Goal: Task Accomplishment & Management: Manage account settings

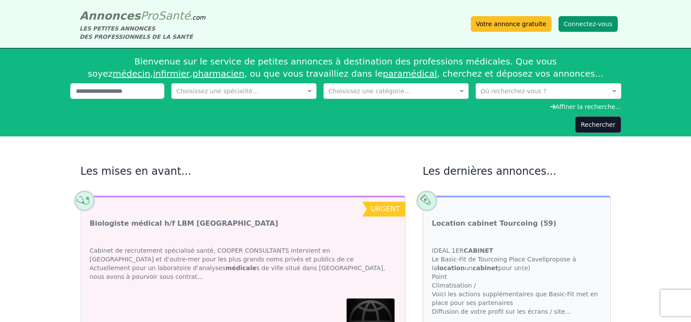
click at [595, 24] on button "Connectez-vous" at bounding box center [588, 24] width 59 height 16
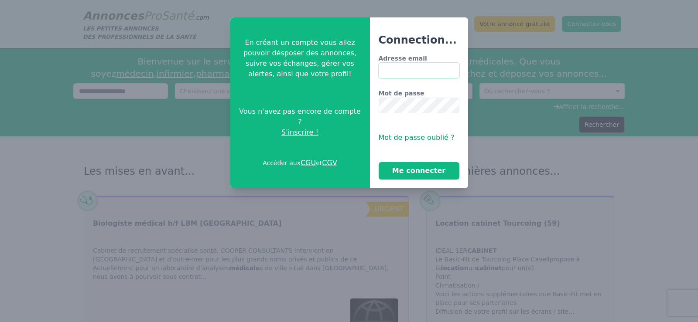
type input "**********"
click at [428, 168] on button "Me connecter" at bounding box center [419, 170] width 81 height 17
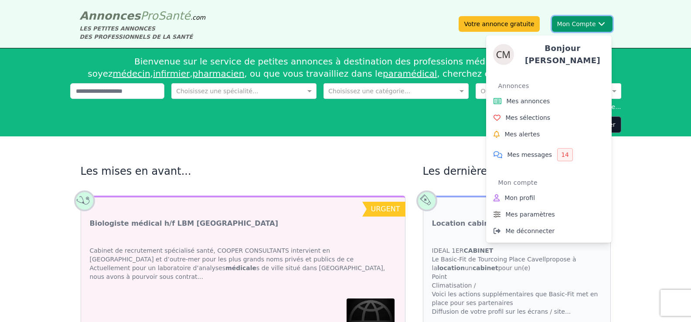
click at [593, 29] on div "Bonjour [PERSON_NAME] Annonces Mes annonces Mes sélections Mes alertes Mes mess…" at bounding box center [549, 135] width 126 height 215
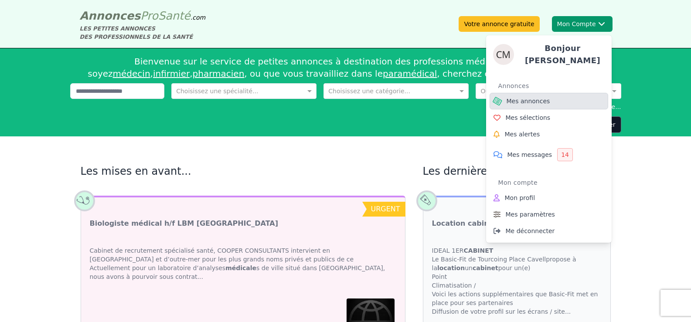
click at [533, 101] on span "Mes annonces" at bounding box center [529, 101] width 44 height 9
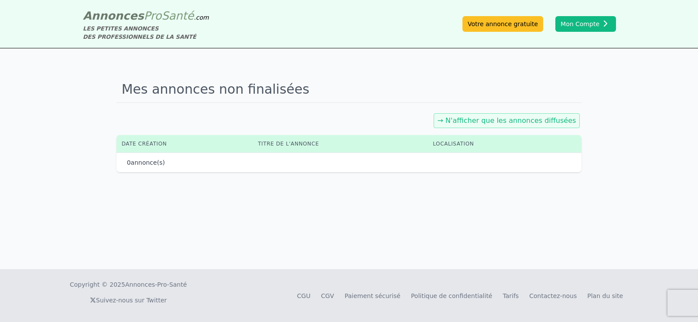
click at [518, 117] on link "→ N'afficher que les annonces diffusées" at bounding box center [507, 120] width 139 height 8
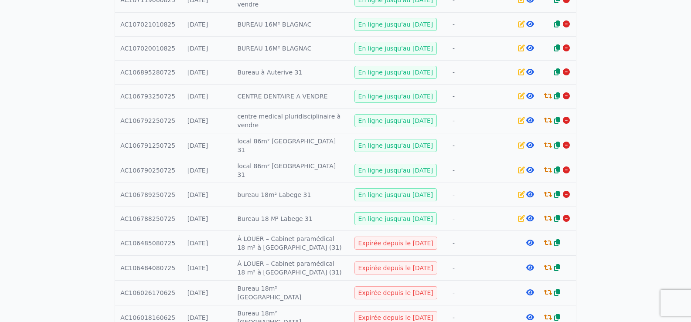
scroll to position [305, 0]
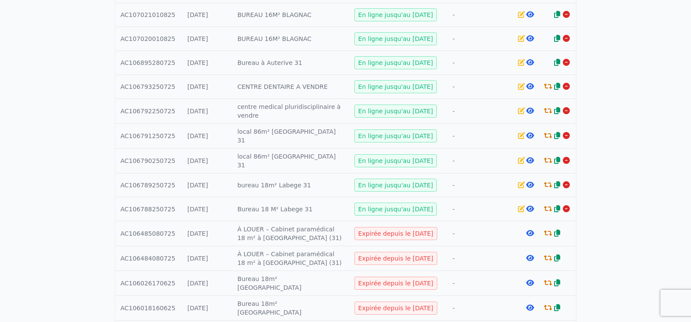
click at [533, 232] on icon at bounding box center [531, 233] width 8 height 7
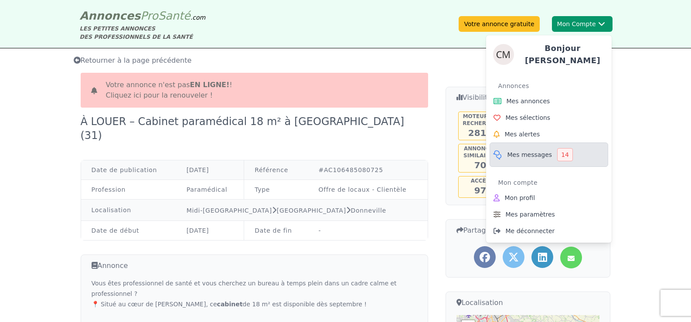
click at [543, 151] on span "Mes messages" at bounding box center [530, 155] width 45 height 9
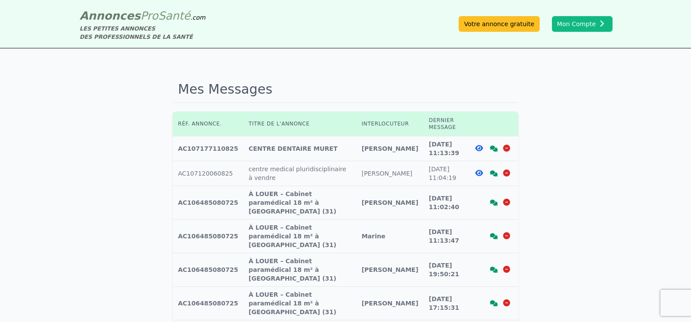
click at [492, 200] on icon at bounding box center [494, 203] width 8 height 6
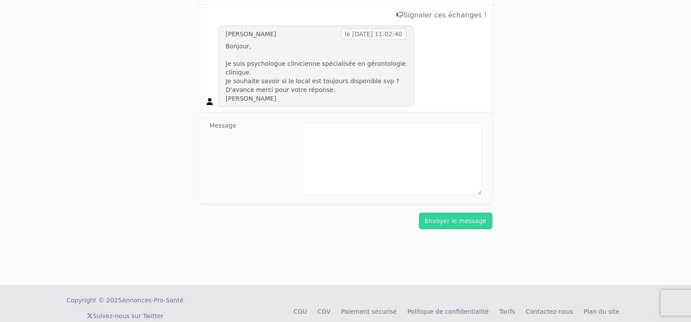
scroll to position [174, 0]
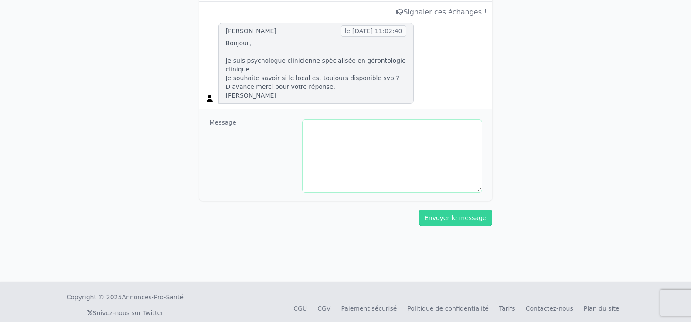
click at [374, 149] on textarea at bounding box center [392, 156] width 179 height 72
type textarea "*"
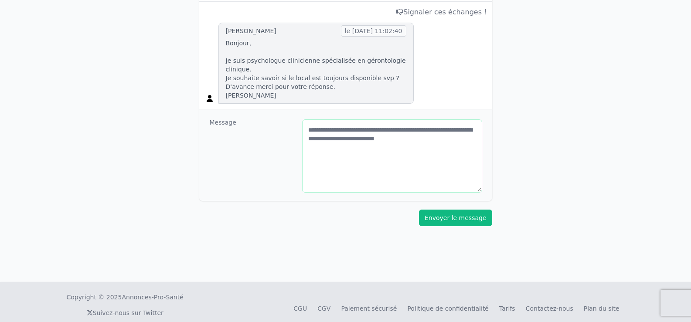
type textarea "**********"
click at [462, 223] on button "Envoyer le message" at bounding box center [455, 218] width 73 height 17
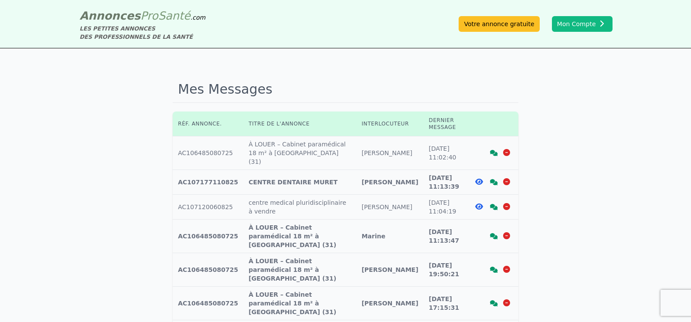
click at [495, 233] on icon at bounding box center [494, 236] width 8 height 6
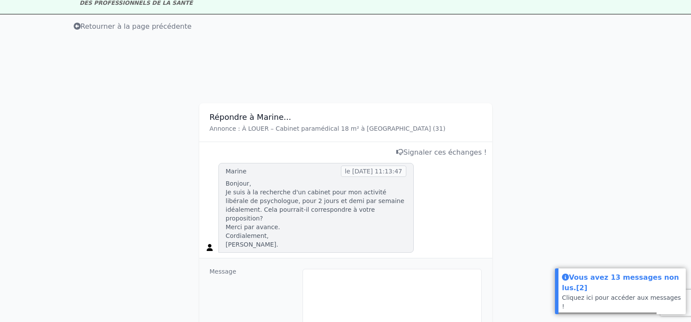
scroll to position [44, 0]
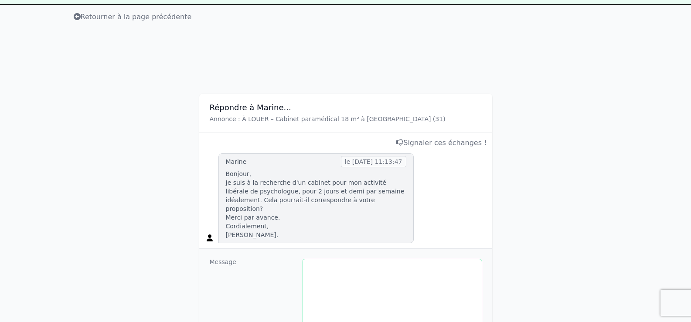
click at [334, 269] on textarea at bounding box center [392, 296] width 179 height 72
drag, startPoint x: 473, startPoint y: 263, endPoint x: 299, endPoint y: 258, distance: 174.1
click at [301, 260] on div "**********" at bounding box center [345, 295] width 293 height 92
click at [305, 263] on textarea "**********" at bounding box center [392, 296] width 179 height 72
type textarea "**********"
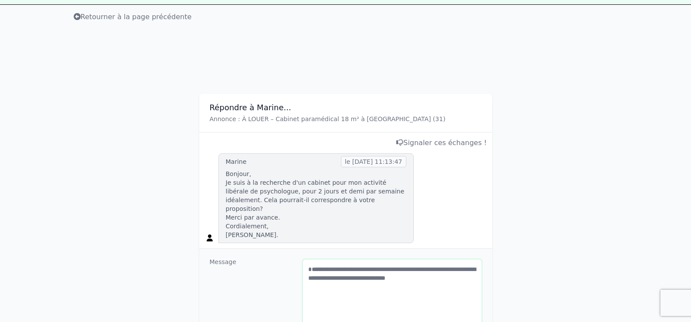
click at [395, 306] on textarea "**********" at bounding box center [392, 296] width 179 height 72
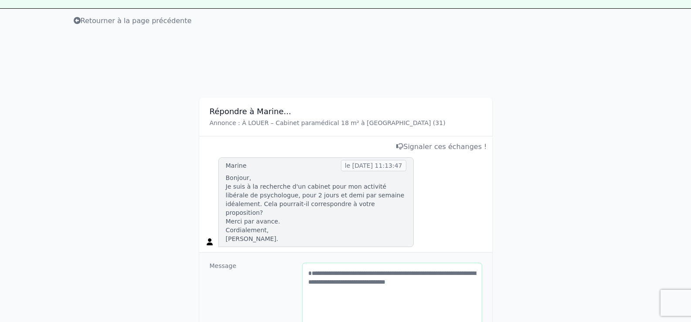
scroll to position [87, 0]
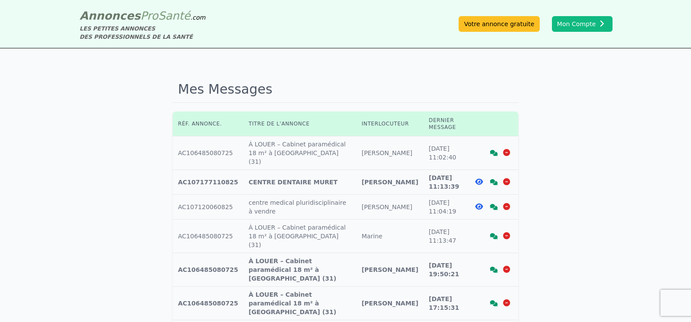
click at [493, 233] on icon at bounding box center [494, 236] width 8 height 6
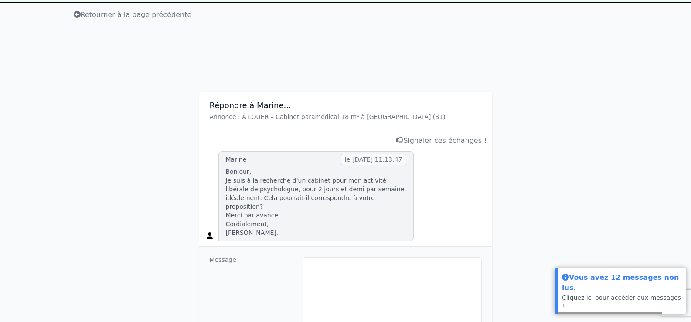
scroll to position [131, 0]
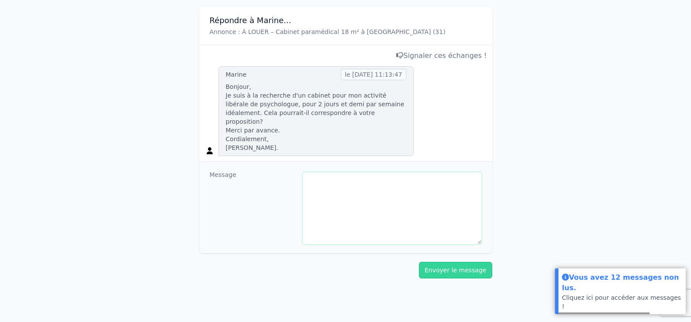
click at [372, 188] on textarea at bounding box center [392, 208] width 179 height 72
paste textarea "**********"
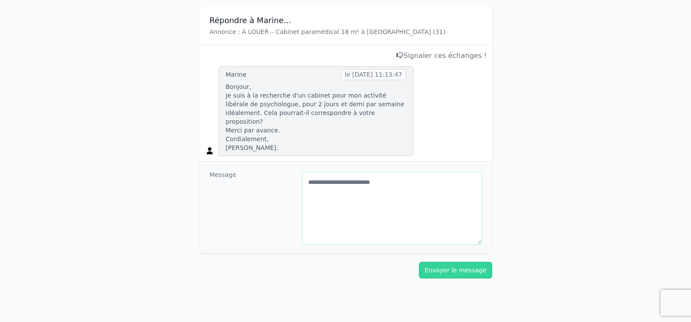
drag, startPoint x: 422, startPoint y: 180, endPoint x: 277, endPoint y: 157, distance: 147.0
click at [276, 162] on div "**********" at bounding box center [345, 208] width 293 height 92
drag, startPoint x: 381, startPoint y: 204, endPoint x: 311, endPoint y: 171, distance: 77.3
click at [307, 172] on textarea "**********" at bounding box center [392, 208] width 179 height 72
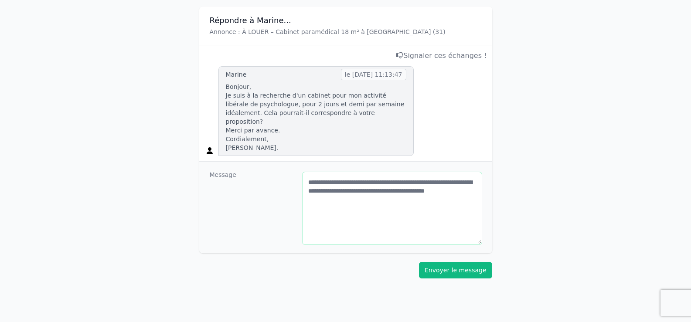
type textarea "**********"
click at [477, 263] on button "Envoyer le message" at bounding box center [455, 270] width 73 height 17
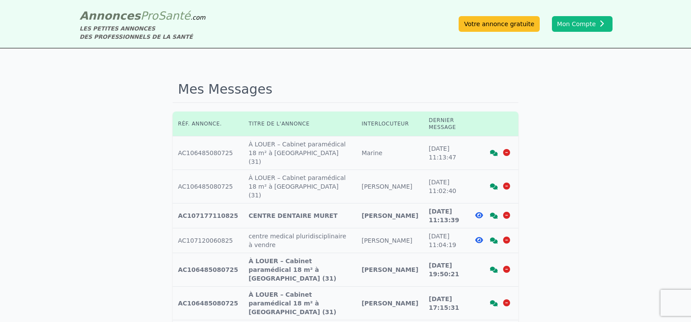
click at [496, 267] on icon at bounding box center [494, 270] width 8 height 6
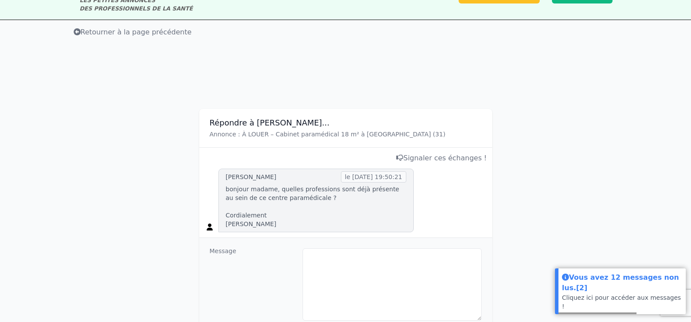
scroll to position [44, 0]
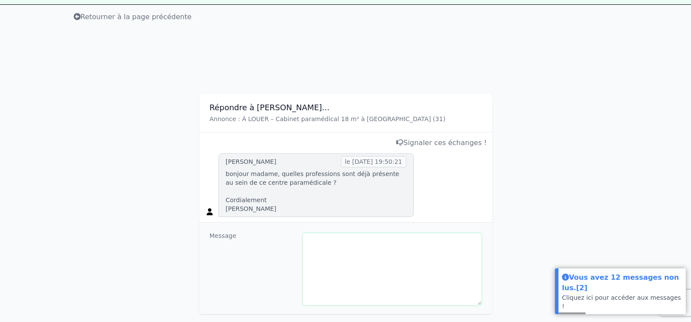
click at [421, 248] on textarea at bounding box center [392, 269] width 179 height 72
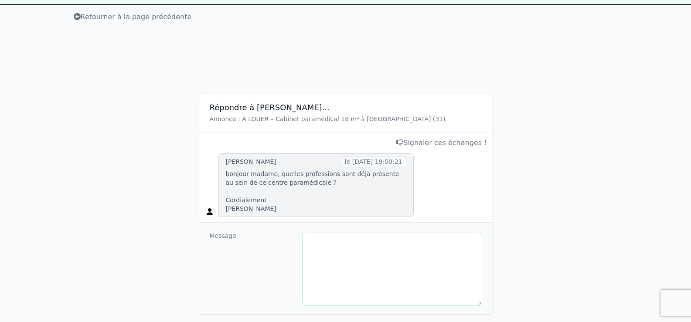
paste textarea "**********"
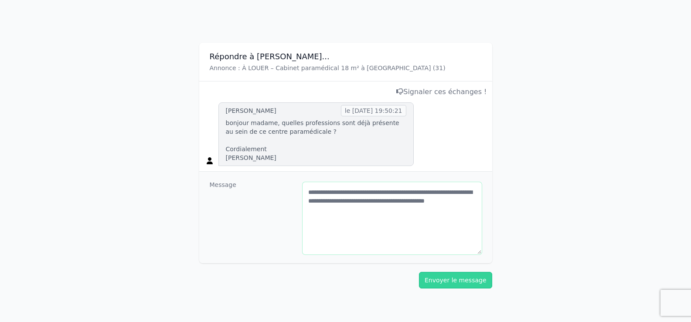
scroll to position [170, 0]
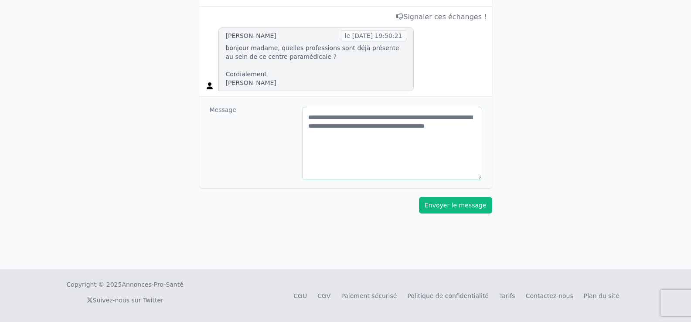
type textarea "**********"
click at [464, 209] on button "Envoyer le message" at bounding box center [455, 205] width 73 height 17
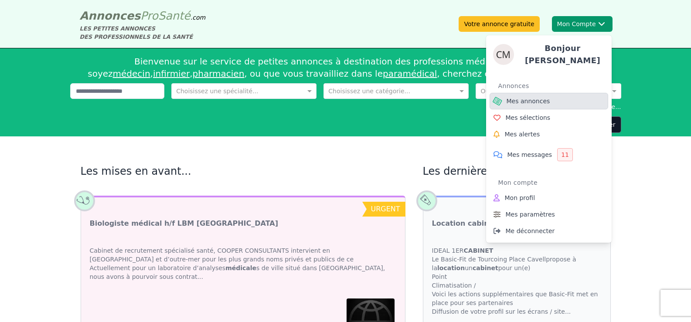
click at [543, 102] on span "Mes annonces" at bounding box center [529, 101] width 44 height 9
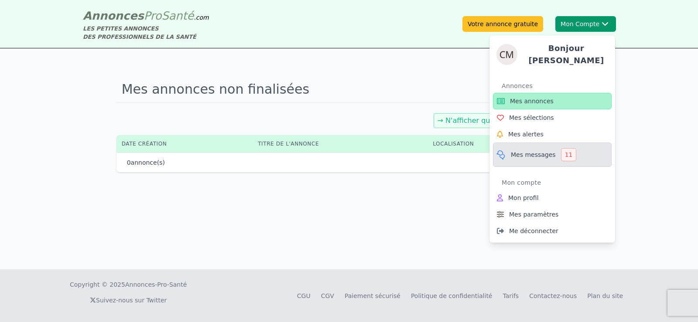
click at [540, 155] on span "Mes messages" at bounding box center [533, 155] width 45 height 9
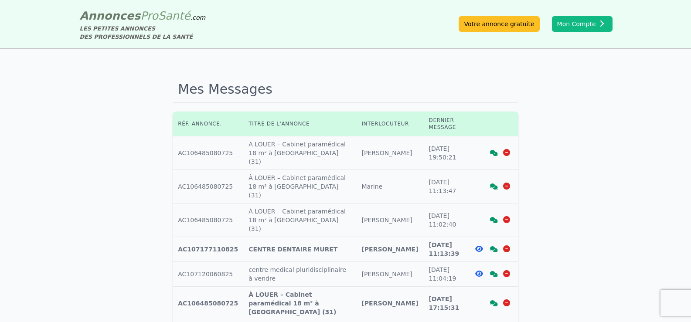
click at [490, 301] on icon at bounding box center [494, 304] width 8 height 6
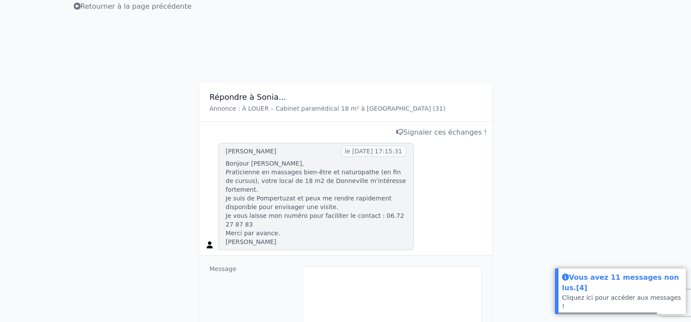
scroll to position [87, 0]
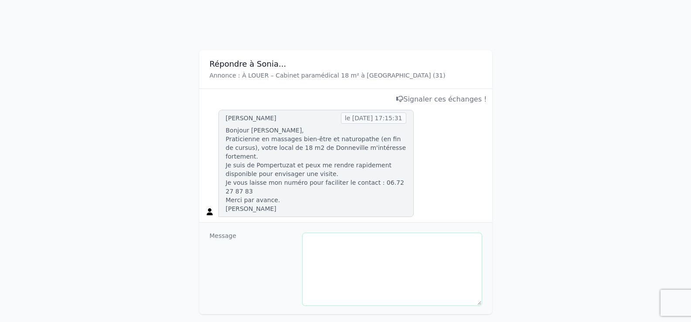
drag, startPoint x: 343, startPoint y: 243, endPoint x: 332, endPoint y: 242, distance: 11.5
click at [332, 242] on textarea at bounding box center [392, 269] width 179 height 72
type textarea "*"
type textarea "**********"
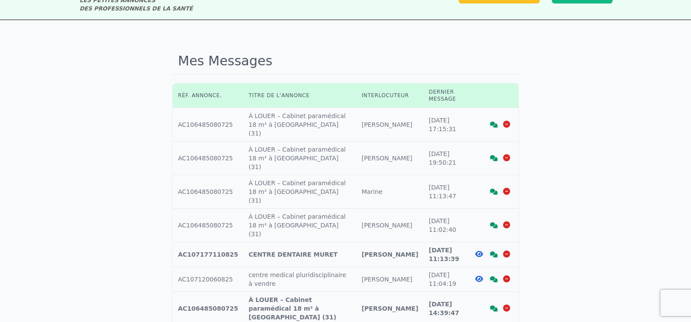
scroll to position [44, 0]
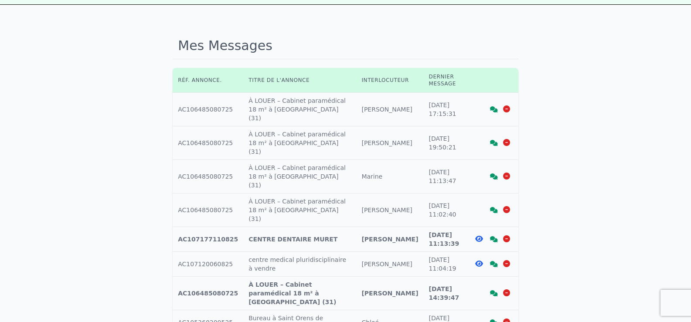
click at [494, 291] on icon at bounding box center [494, 294] width 8 height 6
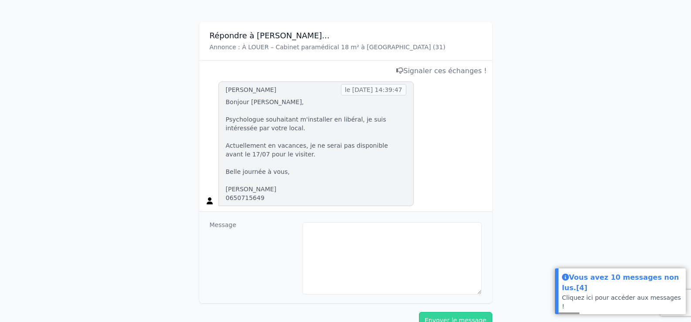
scroll to position [131, 0]
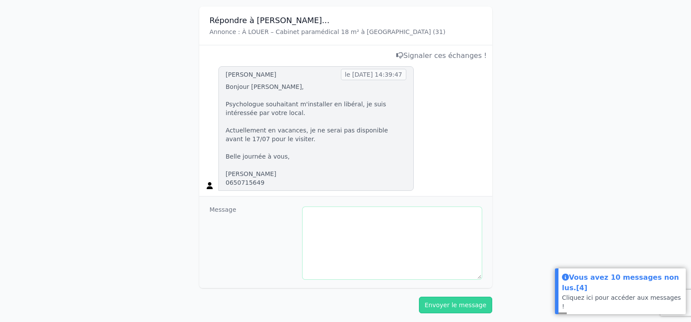
click at [414, 229] on textarea at bounding box center [392, 243] width 179 height 72
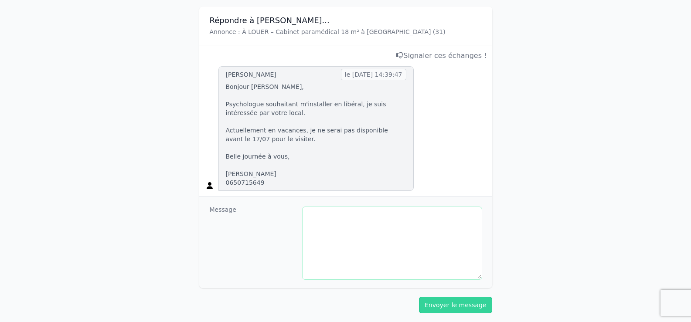
type textarea "*"
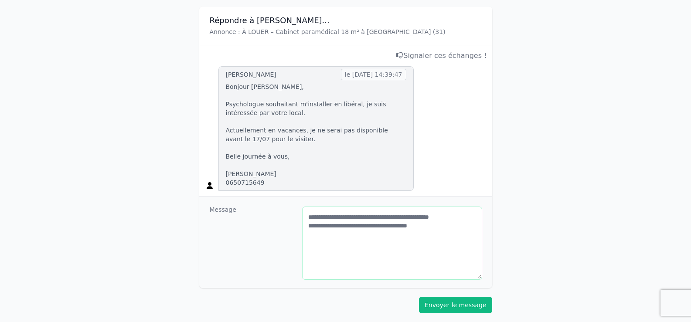
type textarea "**********"
click at [428, 300] on button "Envoyer le message" at bounding box center [455, 305] width 73 height 17
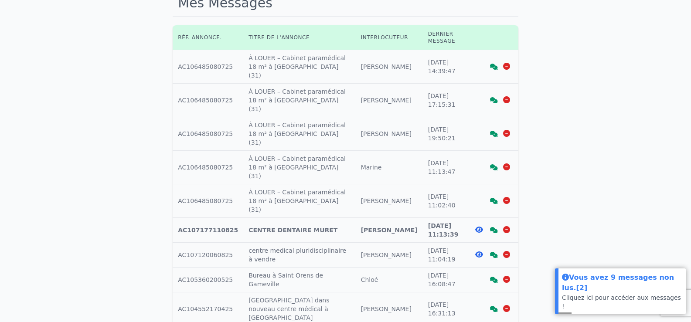
scroll to position [87, 0]
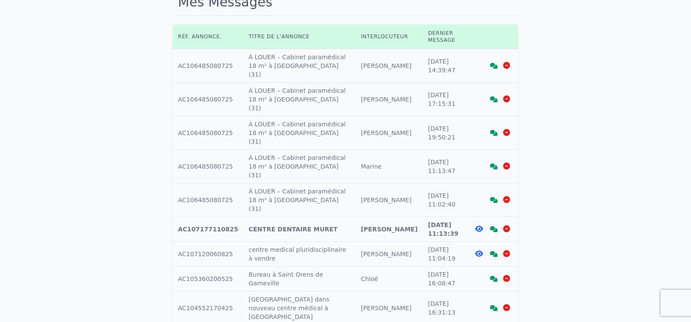
click at [495, 197] on icon at bounding box center [494, 200] width 8 height 6
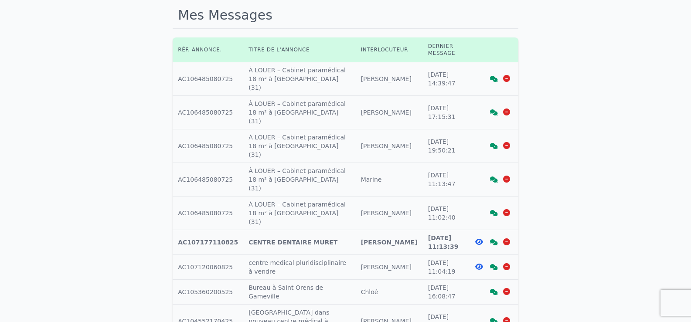
scroll to position [87, 0]
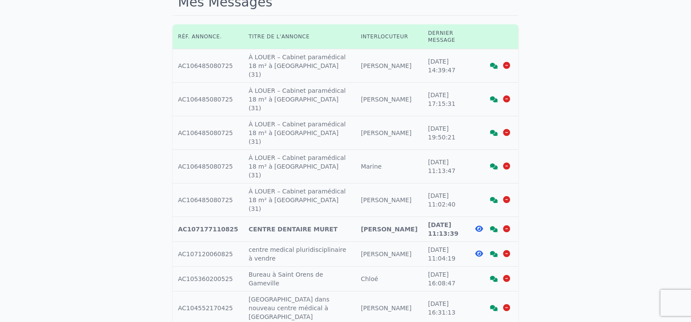
click at [492, 276] on icon at bounding box center [494, 279] width 8 height 6
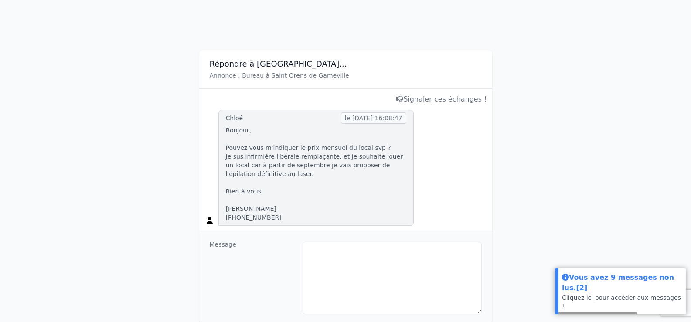
scroll to position [131, 0]
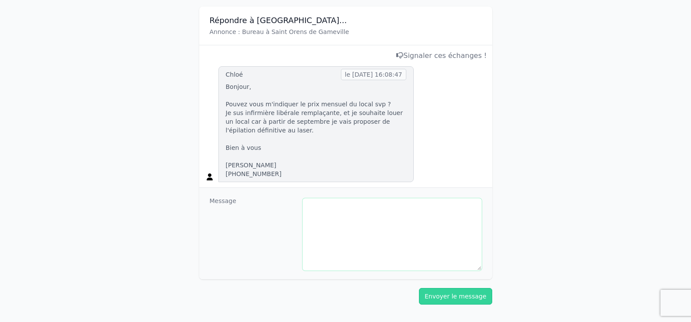
paste textarea "**********"
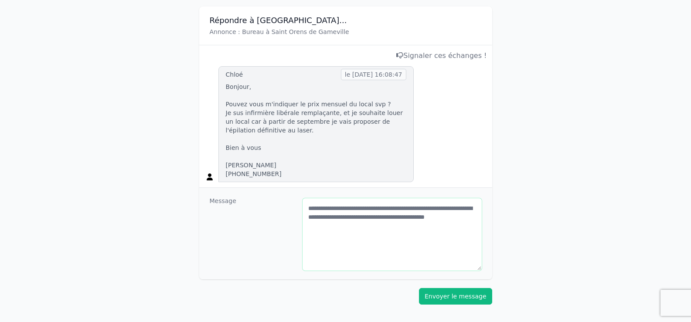
type textarea "**********"
click at [457, 294] on button "Envoyer le message" at bounding box center [455, 296] width 73 height 17
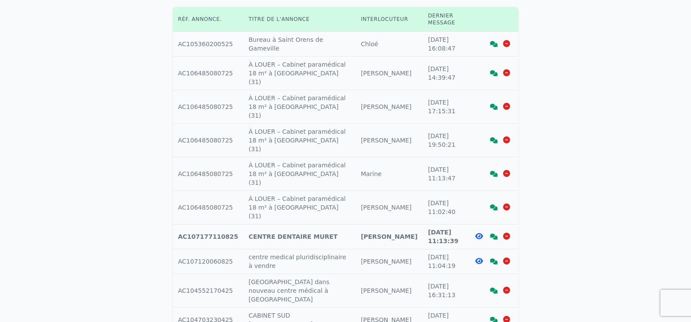
scroll to position [131, 0]
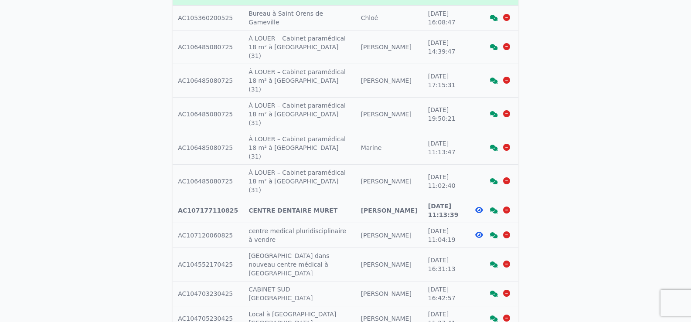
click at [491, 262] on icon at bounding box center [494, 265] width 8 height 6
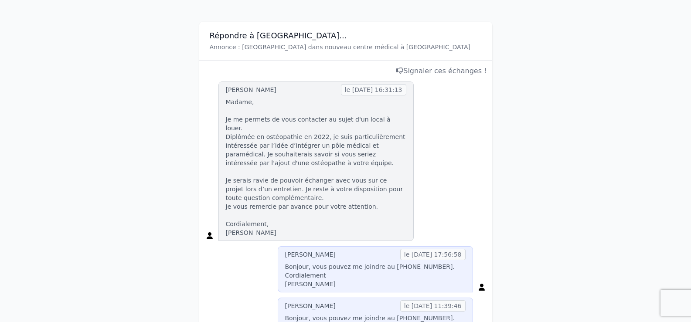
scroll to position [131, 0]
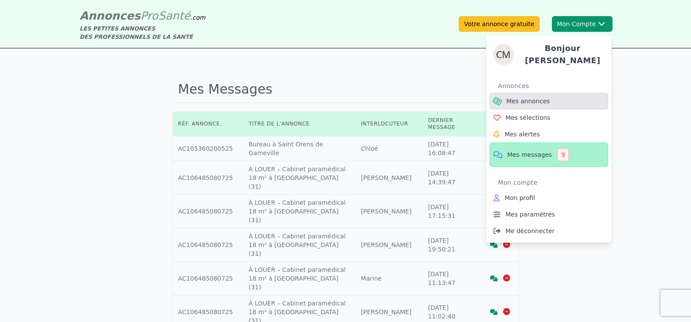
click at [546, 100] on link "Mes annonces" at bounding box center [549, 101] width 119 height 17
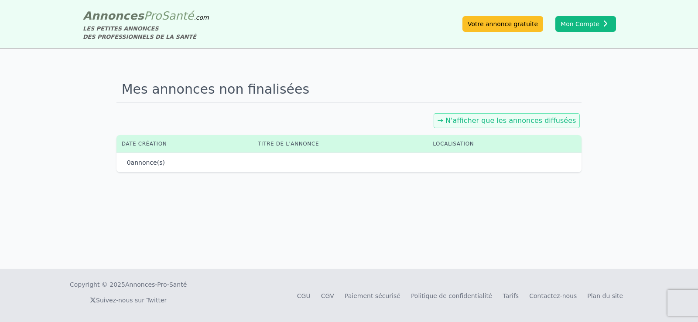
click at [522, 121] on link "→ N'afficher que les annonces diffusées" at bounding box center [507, 120] width 139 height 8
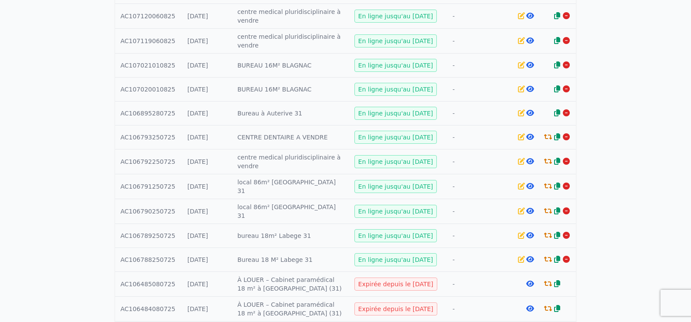
scroll to position [305, 0]
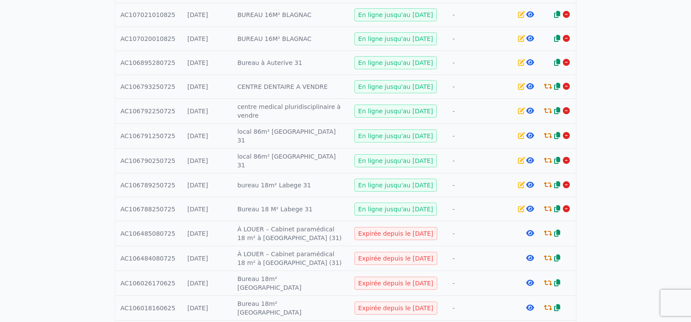
click at [557, 231] on icon at bounding box center [557, 233] width 6 height 7
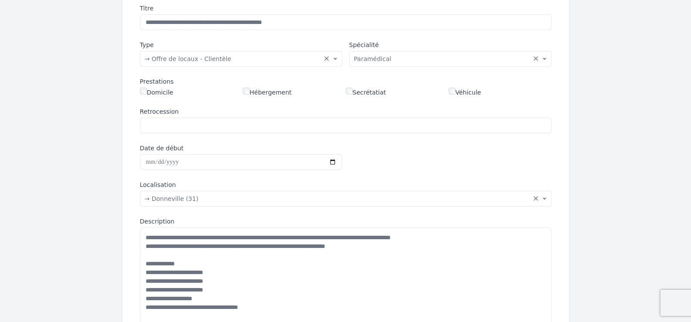
scroll to position [131, 0]
click at [363, 244] on textarea "**********" at bounding box center [346, 276] width 412 height 99
drag, startPoint x: 358, startPoint y: 247, endPoint x: 369, endPoint y: 248, distance: 11.4
click at [362, 248] on textarea "**********" at bounding box center [346, 276] width 412 height 99
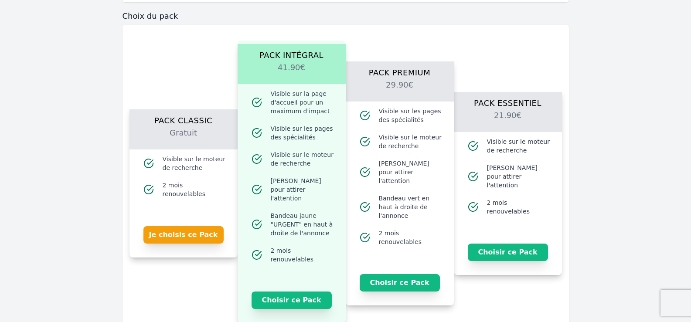
scroll to position [698, 0]
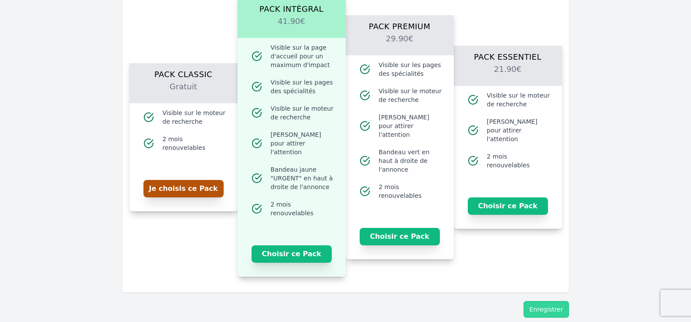
type textarea "**********"
drag, startPoint x: 178, startPoint y: 187, endPoint x: 198, endPoint y: 192, distance: 20.3
click at [178, 187] on button "Je choisis ce Pack" at bounding box center [184, 188] width 80 height 17
click at [545, 302] on button "Enregistrer" at bounding box center [546, 309] width 45 height 17
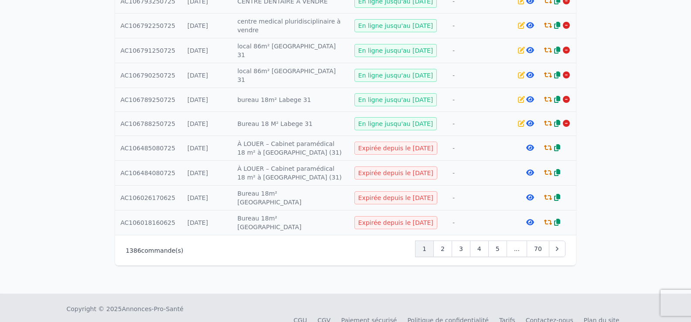
scroll to position [480, 0]
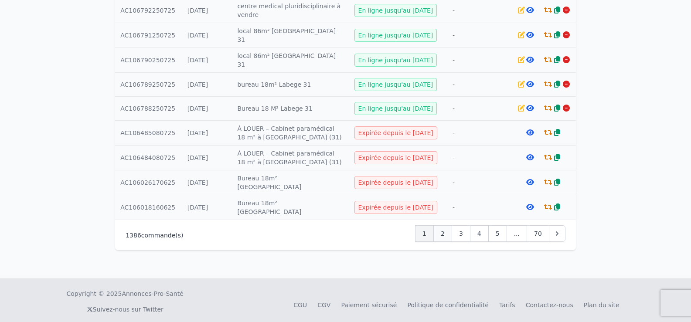
click at [445, 232] on span "2" at bounding box center [443, 233] width 4 height 9
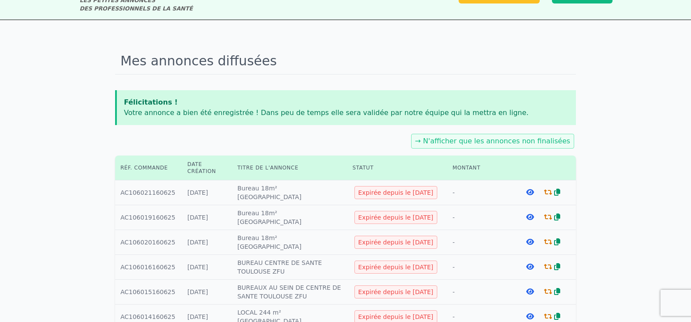
scroll to position [44, 0]
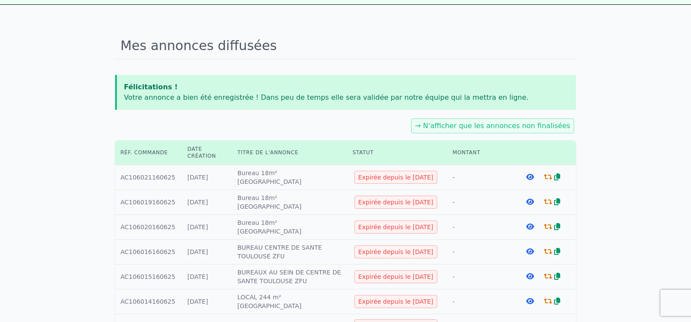
click at [547, 250] on icon at bounding box center [548, 251] width 8 height 7
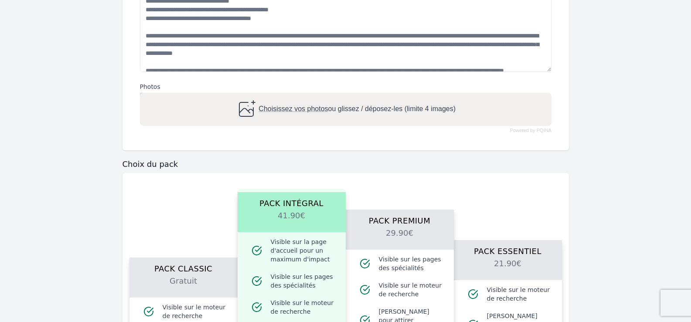
scroll to position [480, 0]
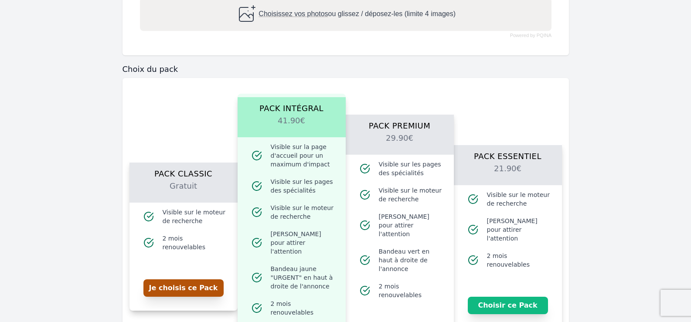
drag, startPoint x: 188, startPoint y: 287, endPoint x: 195, endPoint y: 287, distance: 6.1
click at [192, 287] on button "Je choisis ce Pack" at bounding box center [184, 288] width 80 height 17
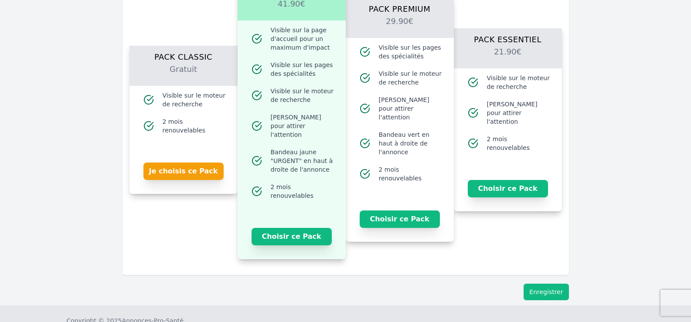
scroll to position [625, 0]
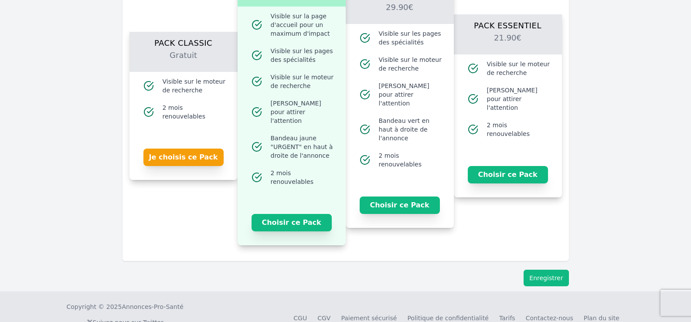
click at [537, 270] on button "Enregistrer" at bounding box center [546, 278] width 45 height 17
click at [535, 270] on button "Enregistrer" at bounding box center [546, 278] width 45 height 17
click at [551, 273] on button "Enregistrer" at bounding box center [546, 278] width 45 height 17
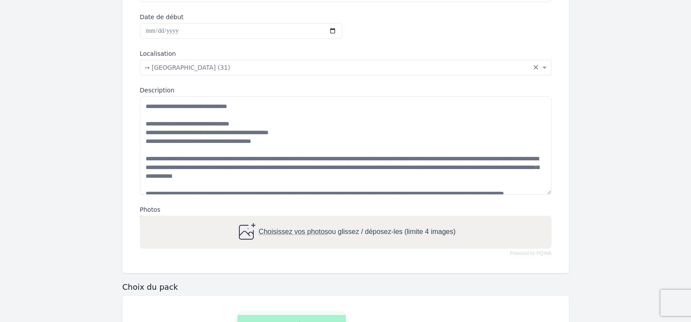
scroll to position [58, 0]
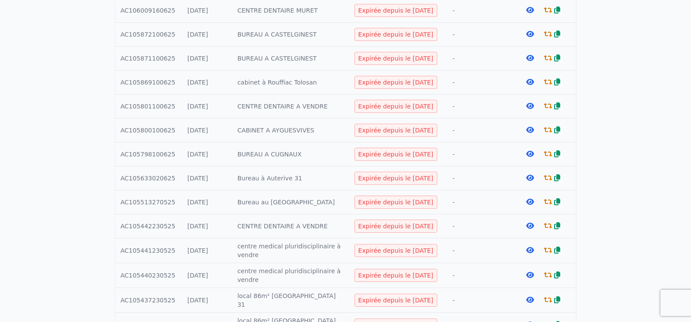
scroll to position [393, 0]
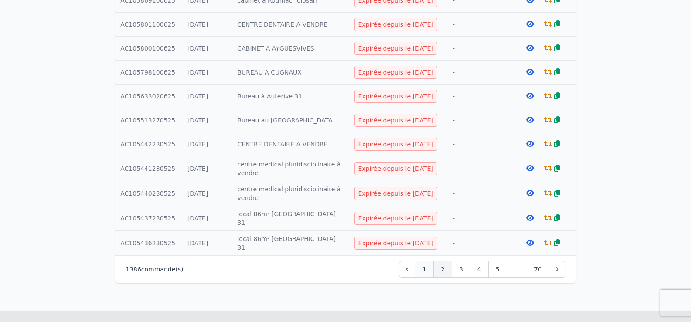
click at [427, 269] on span "1" at bounding box center [425, 269] width 4 height 9
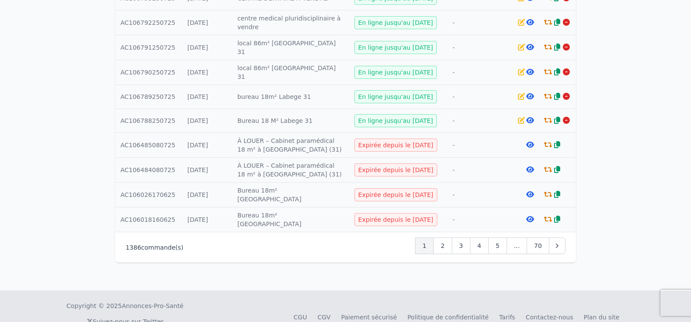
scroll to position [436, 0]
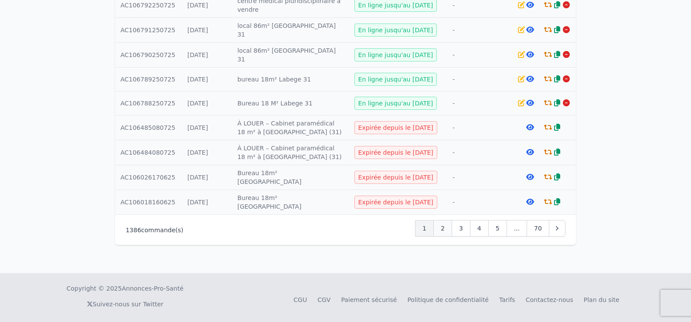
click at [452, 229] on div "2" at bounding box center [443, 228] width 19 height 17
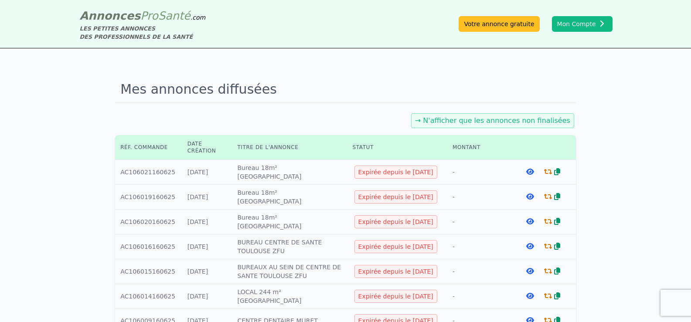
scroll to position [131, 0]
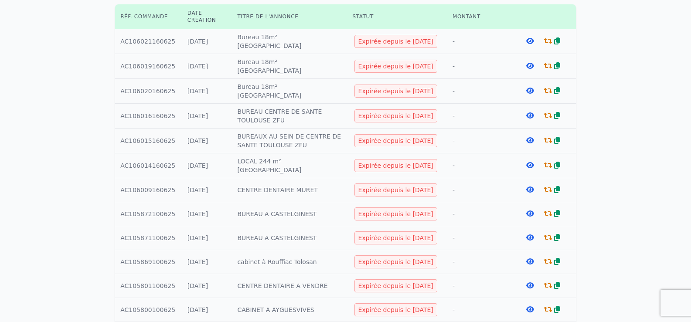
click at [545, 212] on icon at bounding box center [548, 213] width 8 height 7
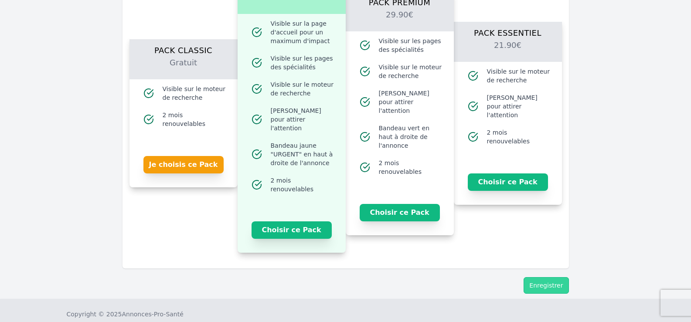
scroll to position [743, 0]
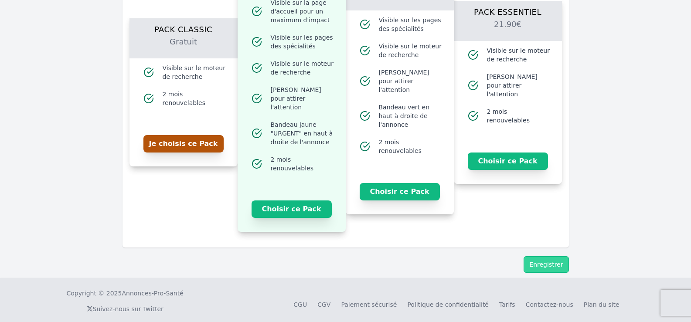
click at [171, 136] on button "Je choisis ce Pack" at bounding box center [184, 143] width 80 height 17
click at [564, 257] on button "Enregistrer" at bounding box center [546, 265] width 45 height 17
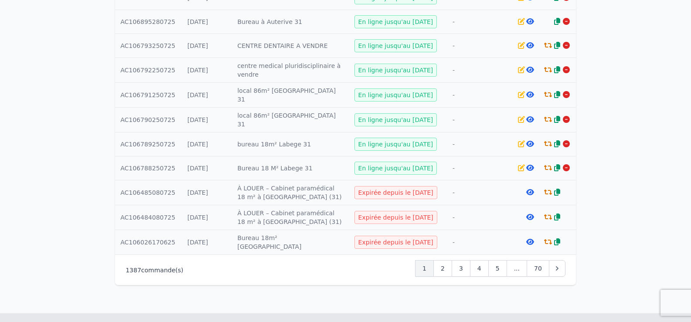
scroll to position [485, 0]
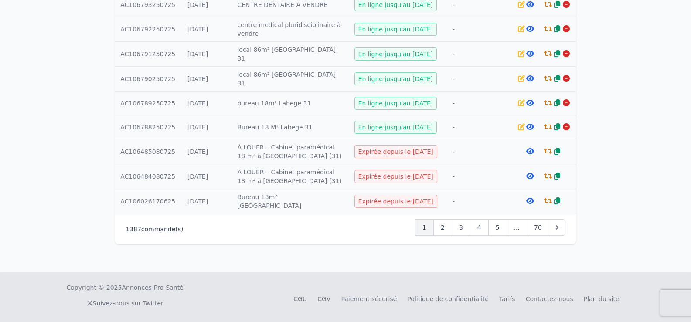
click at [451, 232] on div "2" at bounding box center [443, 227] width 19 height 17
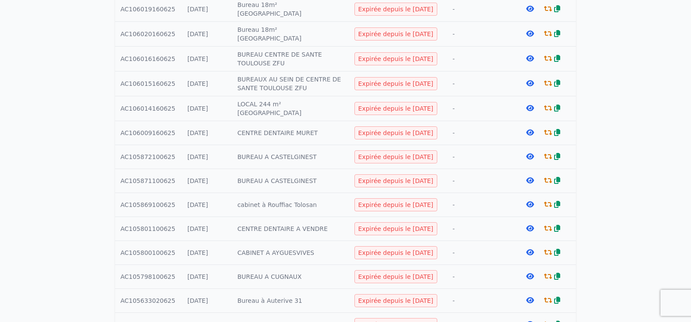
scroll to position [305, 0]
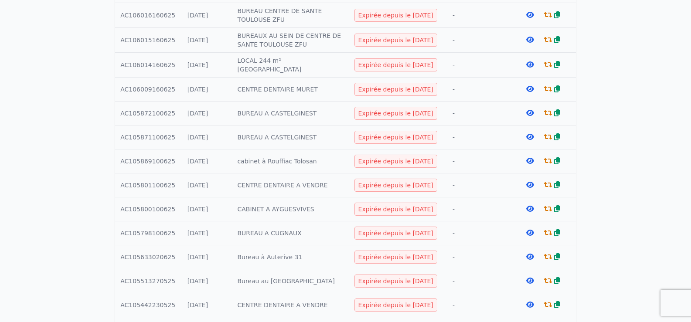
click at [548, 229] on icon at bounding box center [548, 232] width 8 height 7
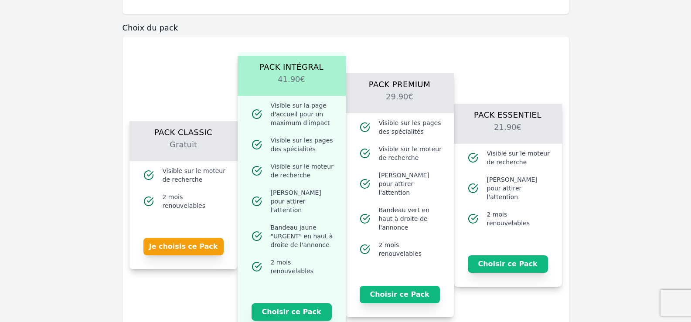
scroll to position [698, 0]
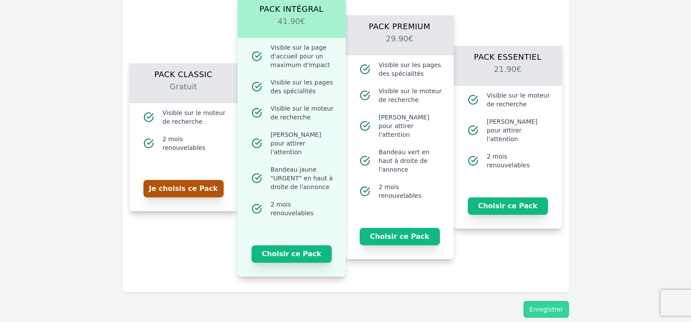
click at [222, 183] on button "Je choisis ce Pack" at bounding box center [184, 188] width 80 height 17
click at [557, 301] on button "Enregistrer" at bounding box center [546, 309] width 45 height 17
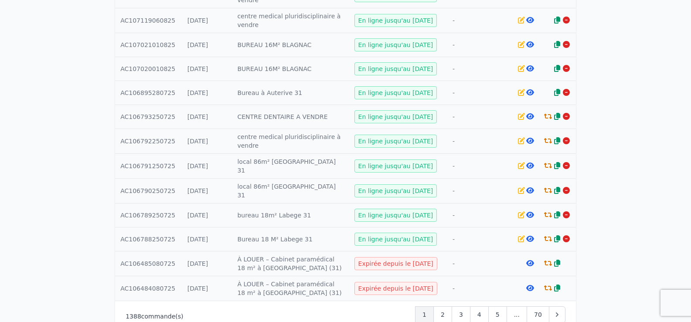
scroll to position [480, 0]
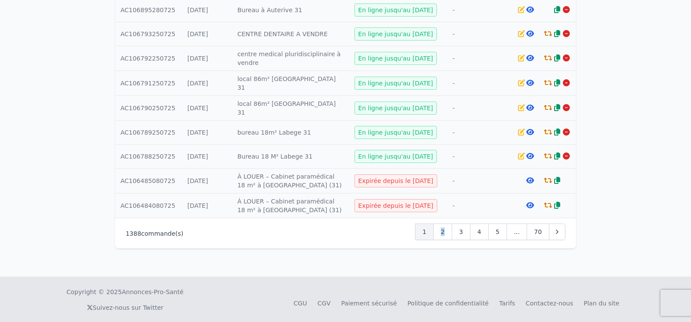
click at [445, 234] on span "2" at bounding box center [443, 232] width 4 height 9
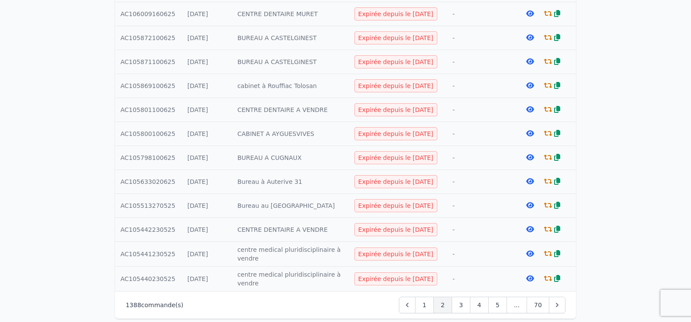
scroll to position [393, 0]
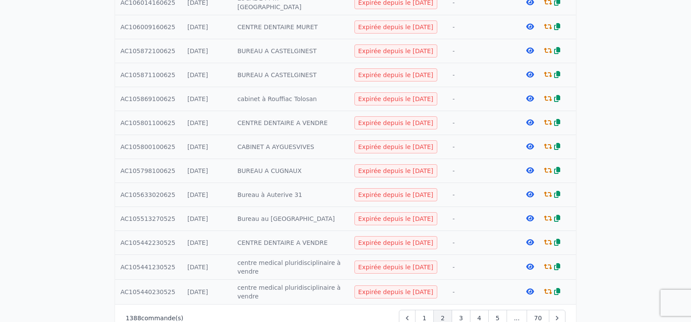
click at [547, 191] on icon at bounding box center [548, 194] width 8 height 7
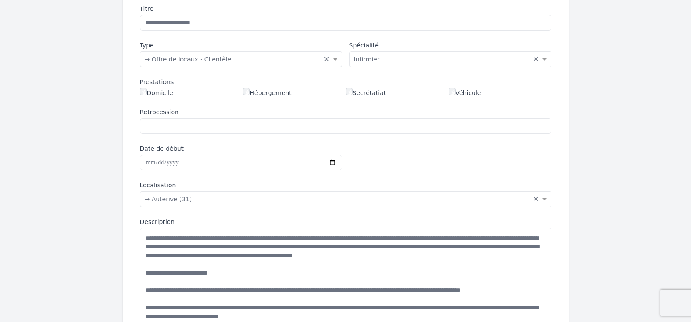
scroll to position [44, 0]
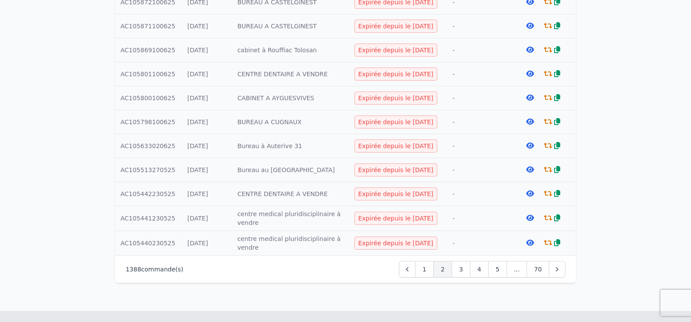
scroll to position [430, 0]
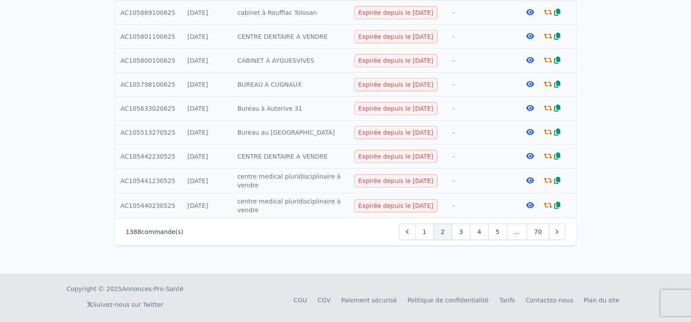
click at [533, 177] on icon at bounding box center [531, 180] width 8 height 7
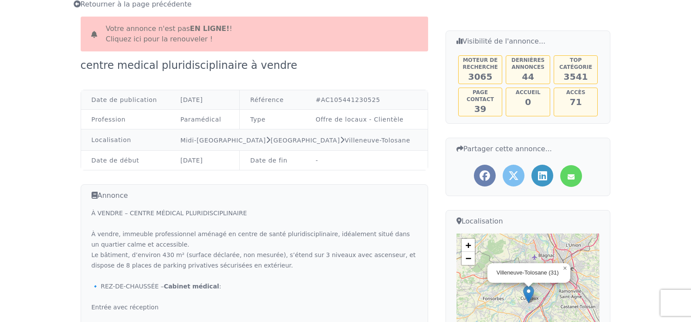
scroll to position [44, 0]
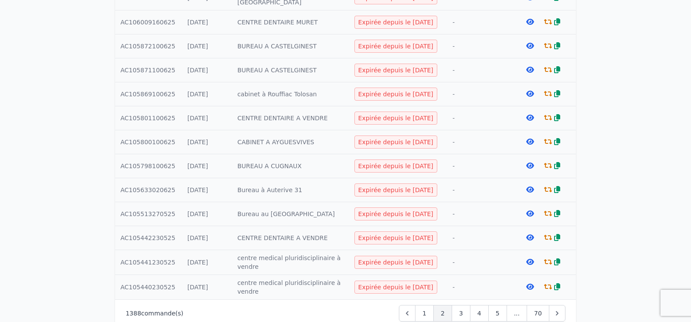
scroll to position [349, 0]
click at [548, 258] on icon at bounding box center [548, 261] width 8 height 7
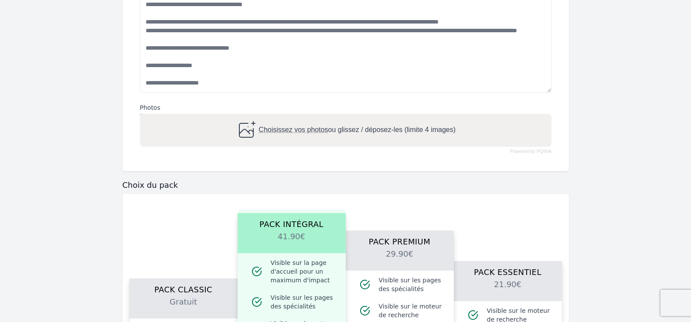
scroll to position [480, 0]
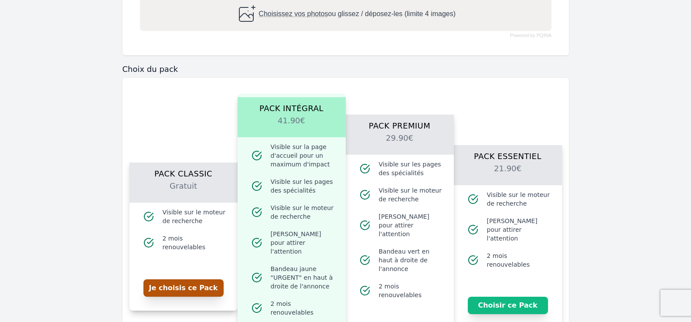
click at [171, 280] on button "Je choisis ce Pack" at bounding box center [184, 288] width 80 height 17
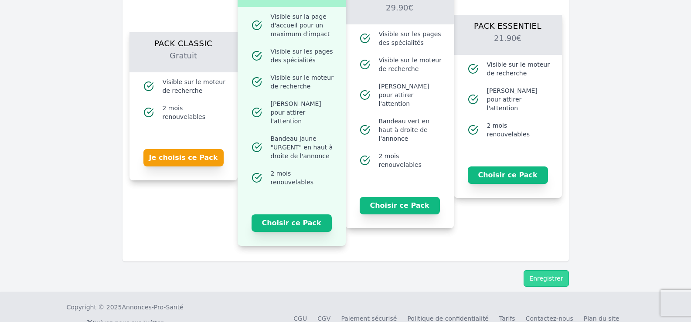
scroll to position [638, 0]
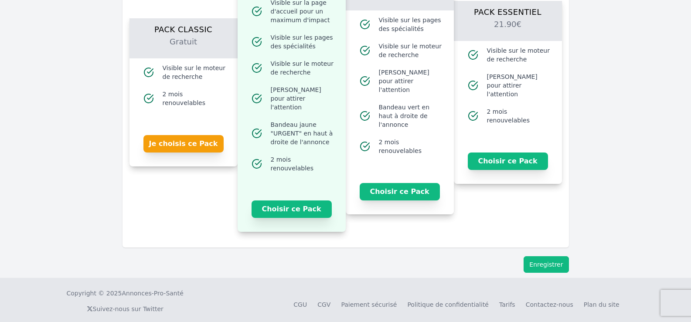
click at [567, 261] on button "Enregistrer" at bounding box center [546, 265] width 45 height 17
click at [556, 259] on button "Enregistrer" at bounding box center [546, 265] width 45 height 17
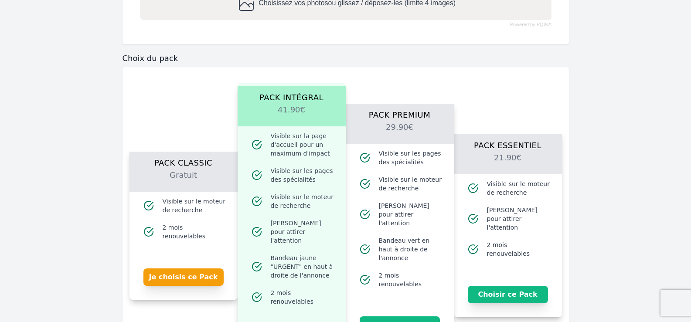
scroll to position [507, 0]
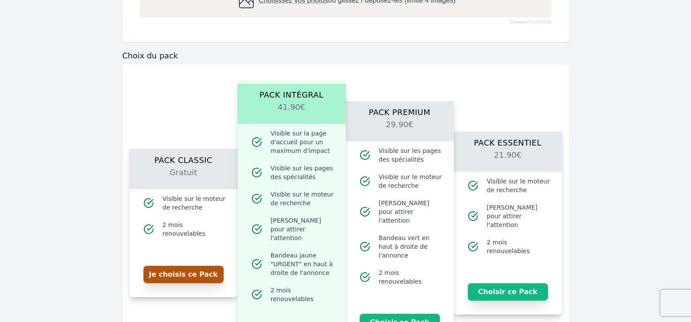
click at [171, 274] on button "Je choisis ce Pack" at bounding box center [184, 274] width 80 height 17
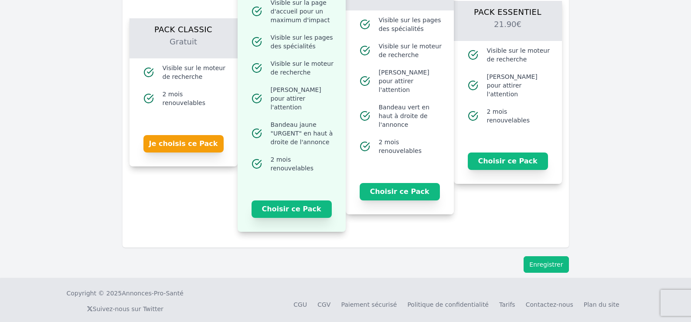
click at [534, 257] on button "Enregistrer" at bounding box center [546, 265] width 45 height 17
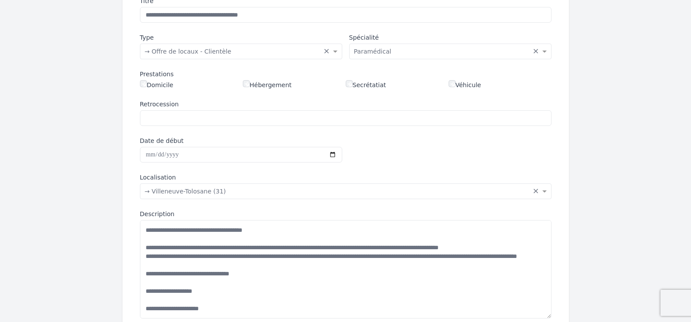
scroll to position [27, 0]
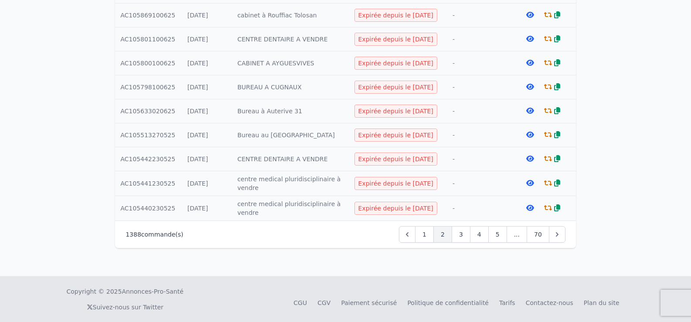
scroll to position [430, 0]
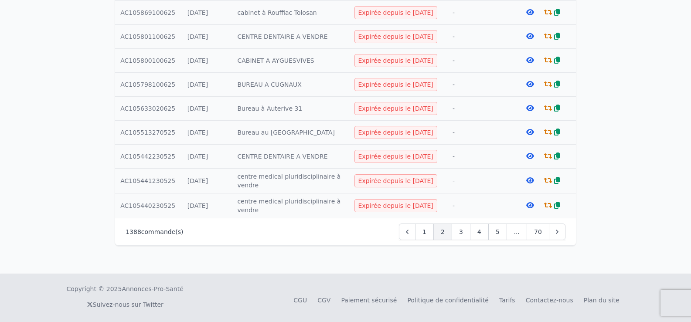
click at [548, 105] on icon at bounding box center [548, 108] width 8 height 7
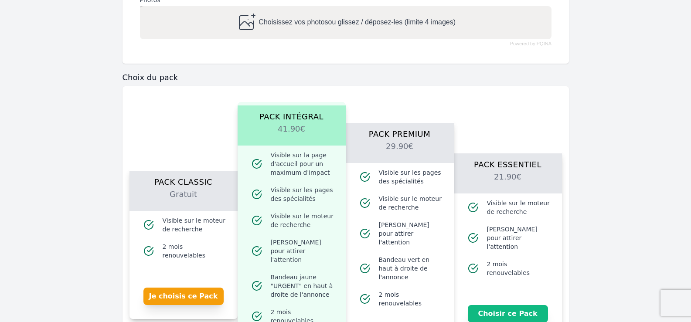
scroll to position [567, 0]
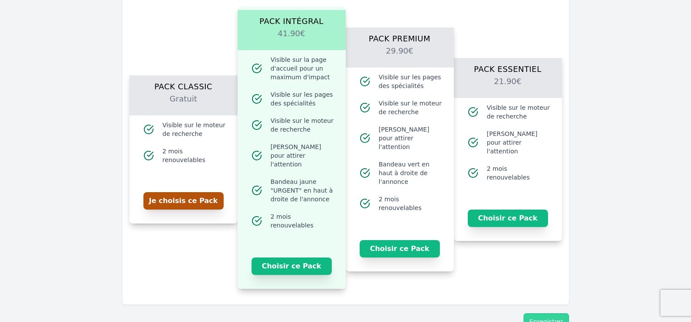
click at [165, 200] on button "Je choisis ce Pack" at bounding box center [184, 200] width 80 height 17
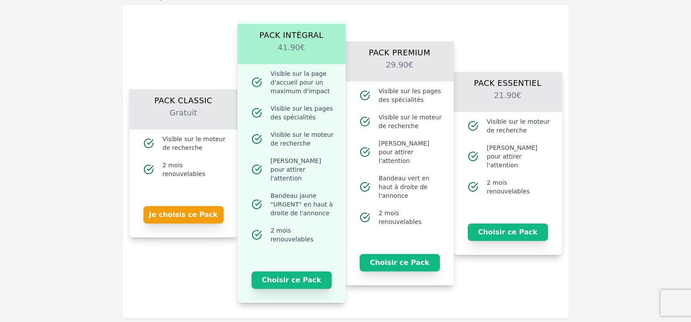
scroll to position [581, 0]
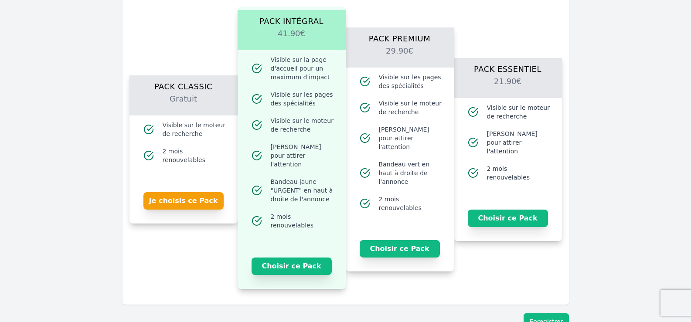
click at [536, 314] on button "Enregistrer" at bounding box center [546, 322] width 45 height 17
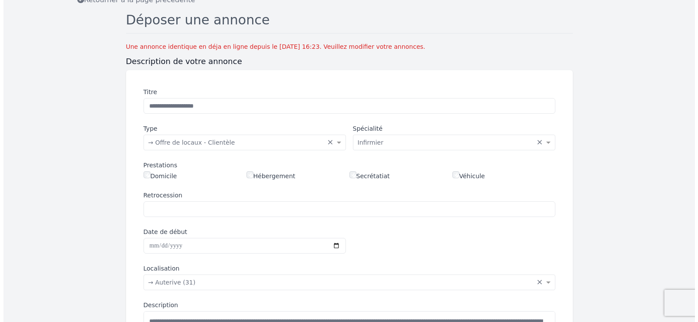
scroll to position [0, 0]
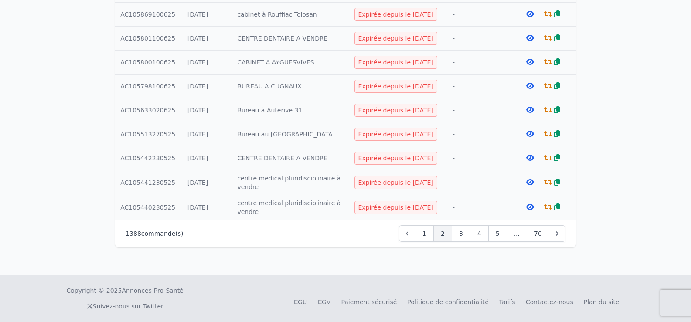
scroll to position [430, 0]
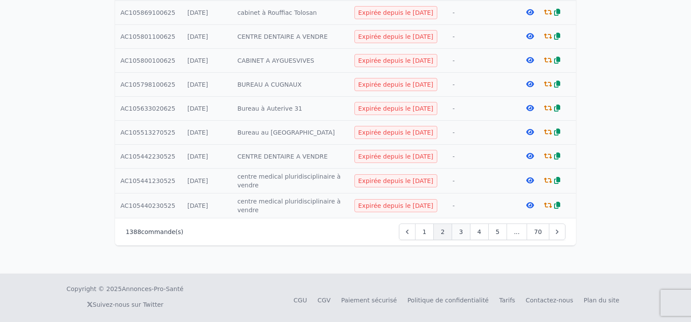
click at [462, 228] on div "3" at bounding box center [461, 232] width 19 height 17
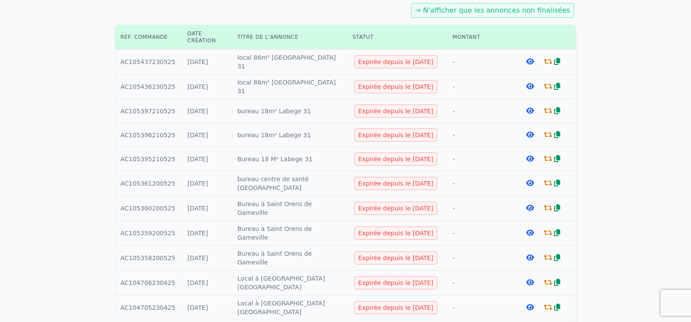
scroll to position [131, 0]
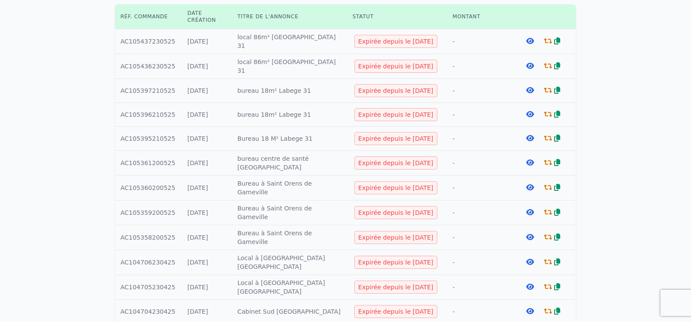
click at [544, 89] on icon at bounding box center [548, 90] width 8 height 7
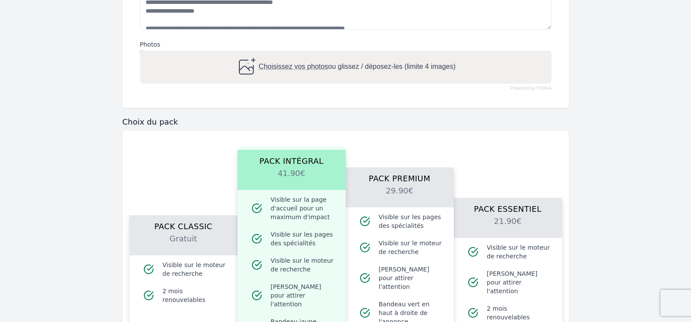
scroll to position [523, 0]
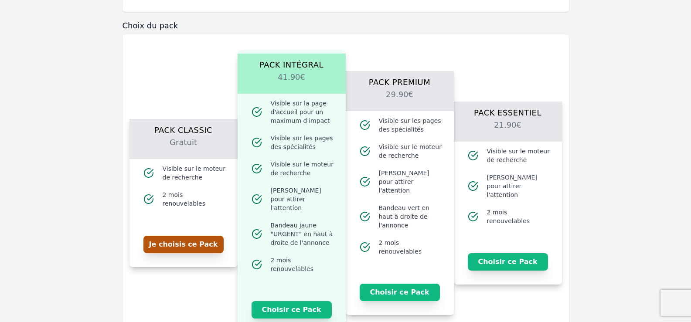
click at [182, 243] on button "Je choisis ce Pack" at bounding box center [184, 244] width 80 height 17
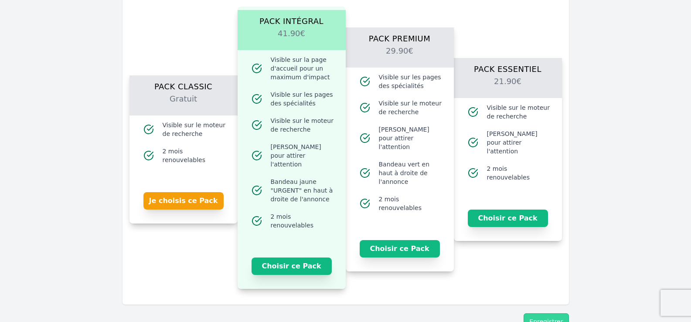
scroll to position [624, 0]
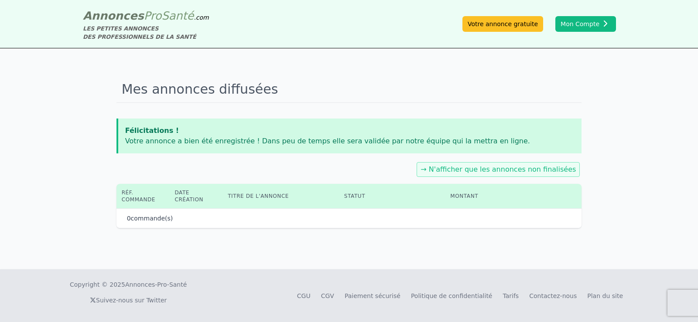
click at [557, 257] on div "Mes annonces diffusées Félicitations ! Votre annonce a bien été enregistrée ! D…" at bounding box center [349, 158] width 698 height 221
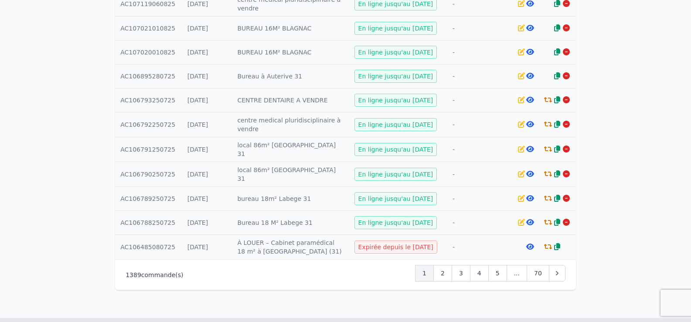
scroll to position [484, 0]
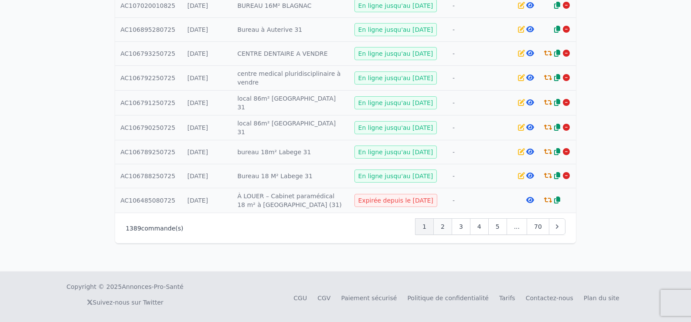
click at [445, 224] on span "2" at bounding box center [443, 226] width 4 height 9
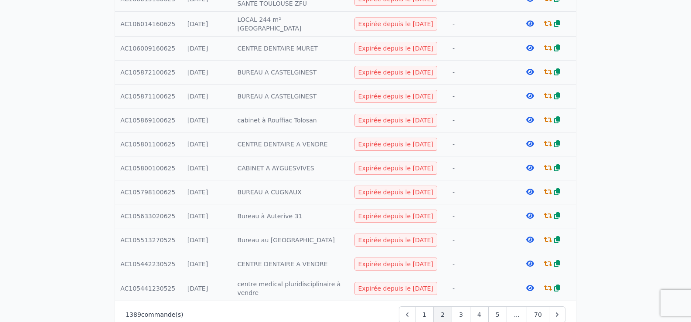
scroll to position [479, 0]
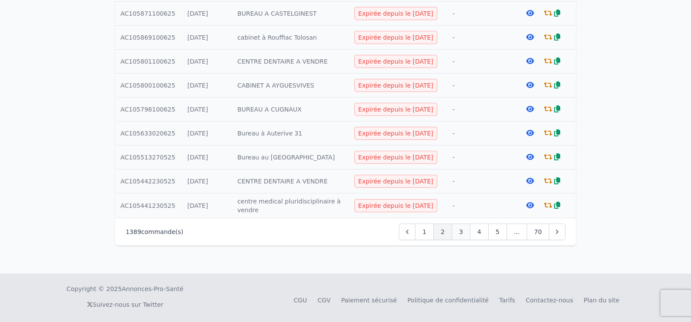
click at [461, 230] on div "3" at bounding box center [461, 232] width 19 height 17
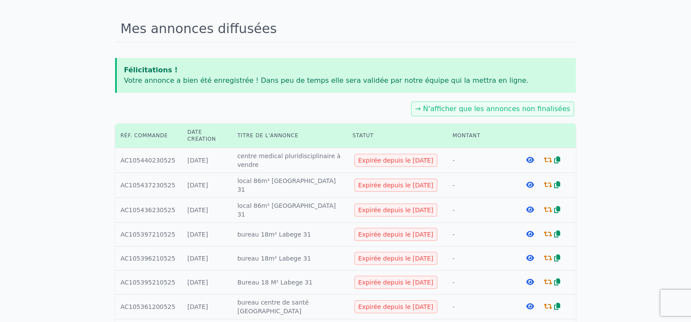
scroll to position [174, 0]
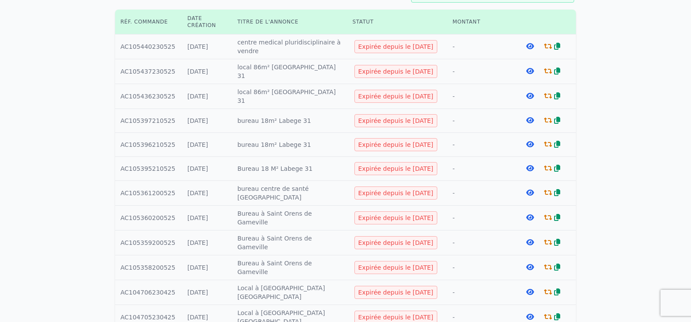
click at [527, 214] on icon at bounding box center [531, 217] width 8 height 7
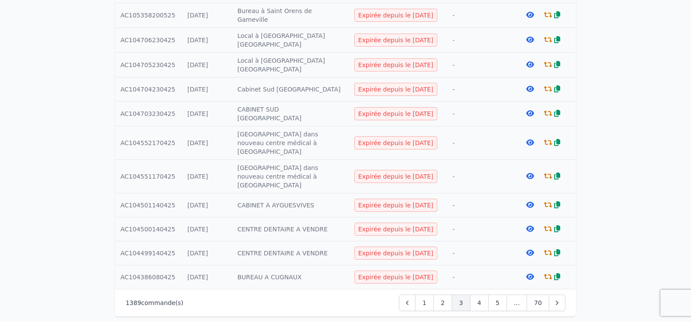
scroll to position [428, 0]
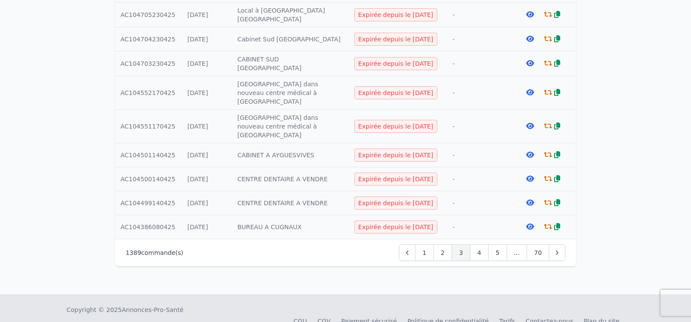
click at [527, 60] on icon at bounding box center [531, 63] width 8 height 7
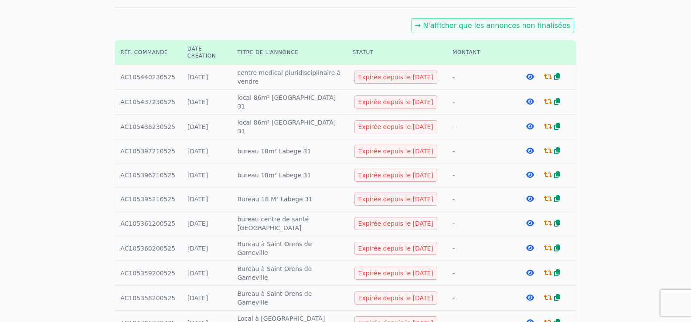
scroll to position [174, 0]
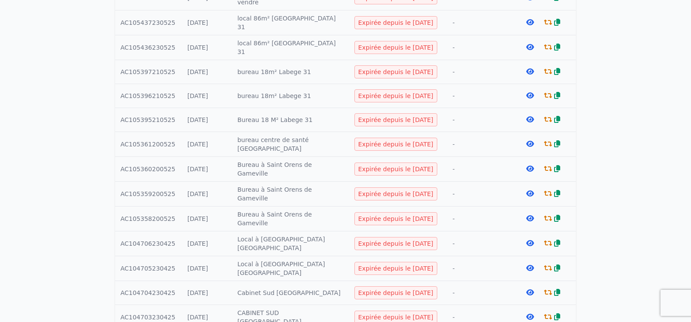
click at [547, 289] on icon at bounding box center [548, 292] width 8 height 7
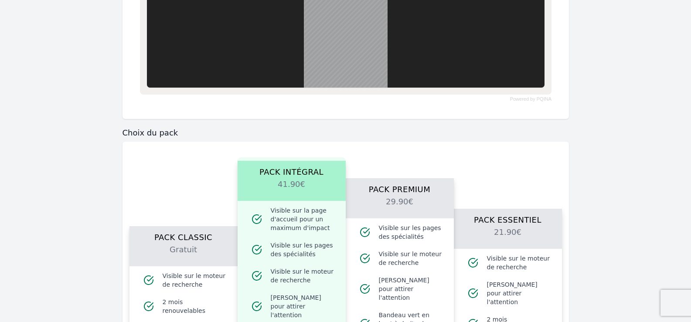
scroll to position [611, 0]
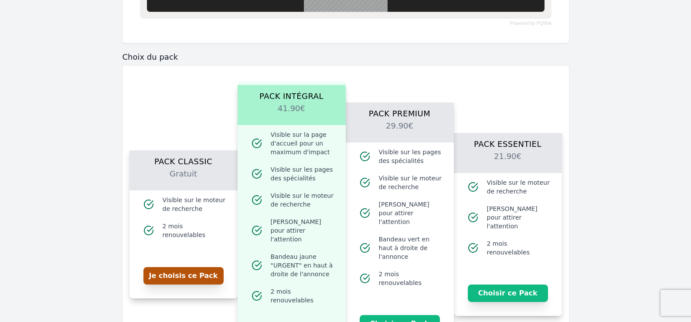
click at [208, 270] on button "Je choisis ce Pack" at bounding box center [184, 275] width 80 height 17
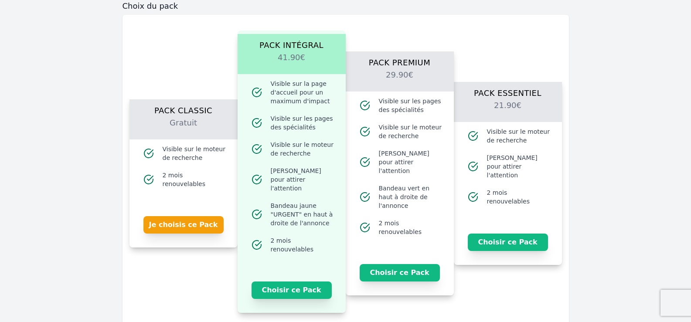
scroll to position [742, 0]
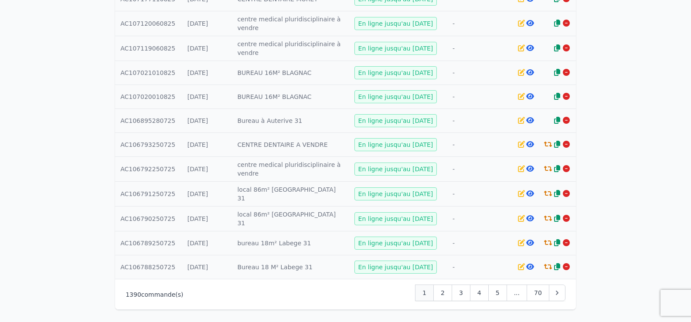
scroll to position [483, 0]
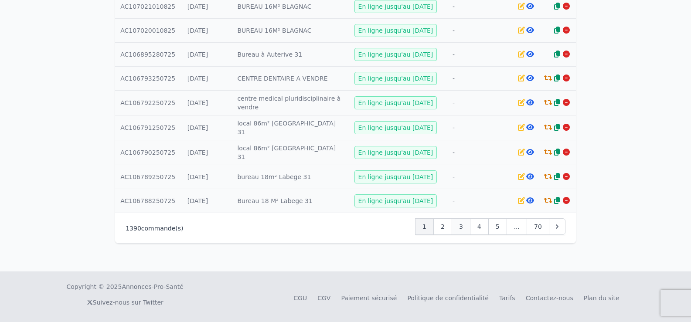
click at [470, 224] on div "3" at bounding box center [461, 227] width 19 height 17
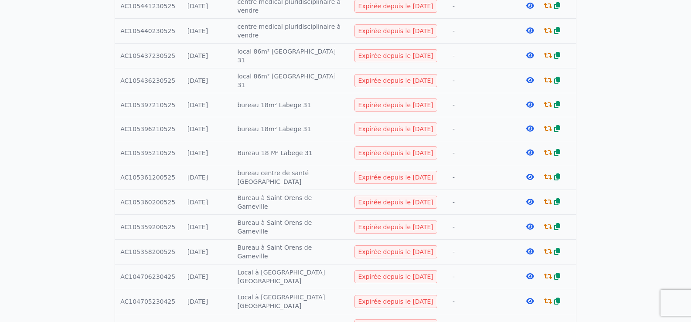
scroll to position [262, 0]
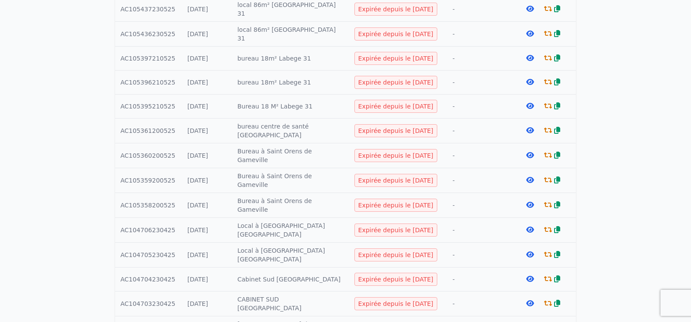
click at [547, 300] on icon at bounding box center [548, 303] width 8 height 7
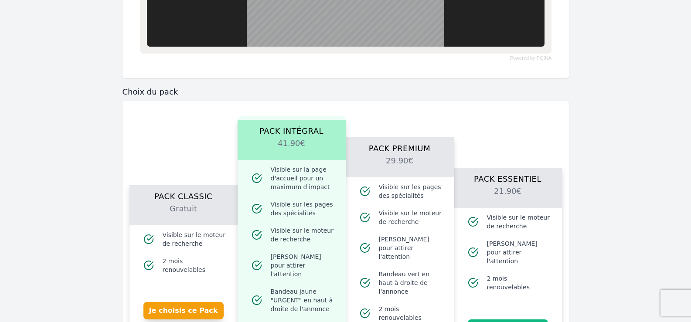
scroll to position [698, 0]
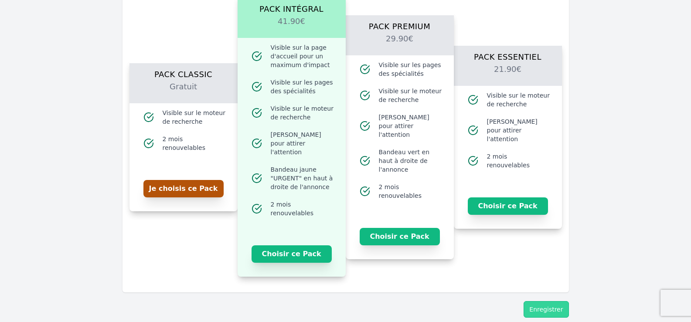
click at [183, 189] on button "Je choisis ce Pack" at bounding box center [184, 188] width 80 height 17
click at [555, 301] on button "Enregistrer" at bounding box center [546, 309] width 45 height 17
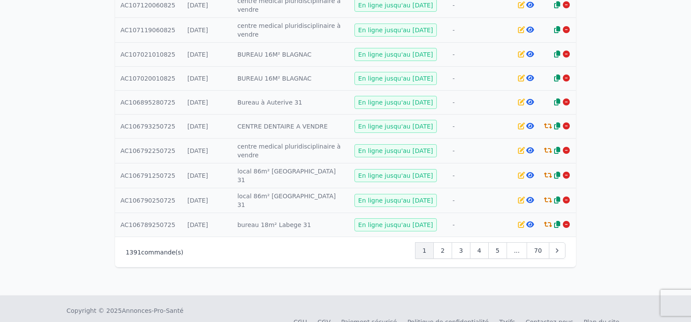
scroll to position [483, 0]
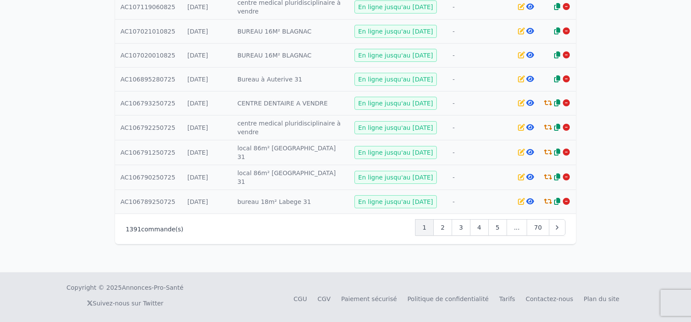
click at [463, 228] on span "3" at bounding box center [461, 227] width 4 height 9
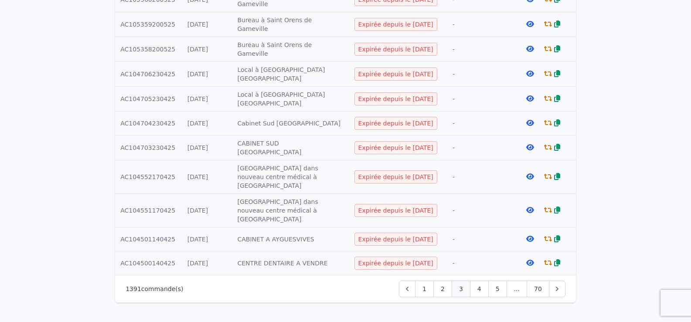
scroll to position [478, 0]
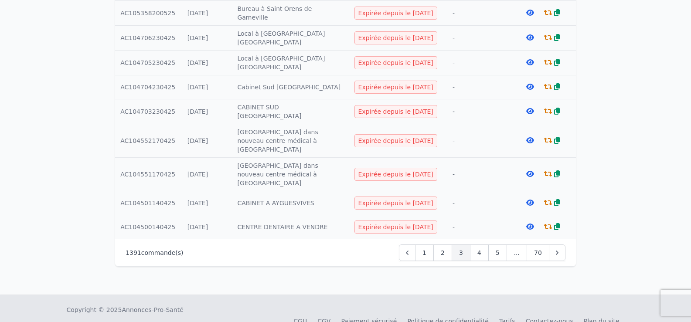
click at [527, 137] on icon at bounding box center [531, 140] width 8 height 7
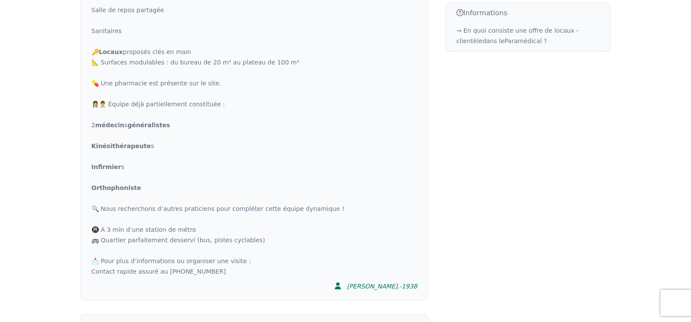
scroll to position [549, 0]
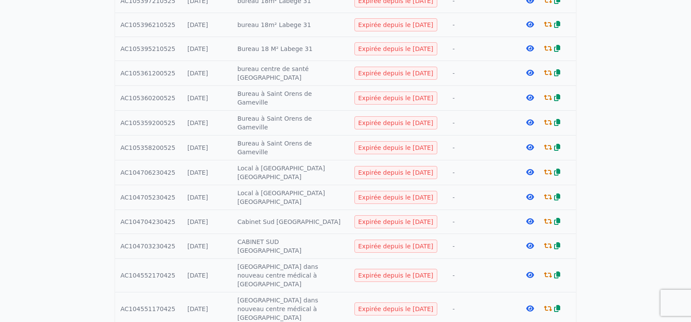
scroll to position [393, 0]
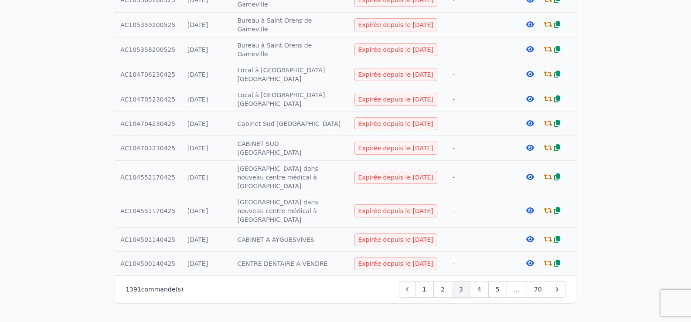
click at [550, 174] on icon at bounding box center [548, 177] width 8 height 7
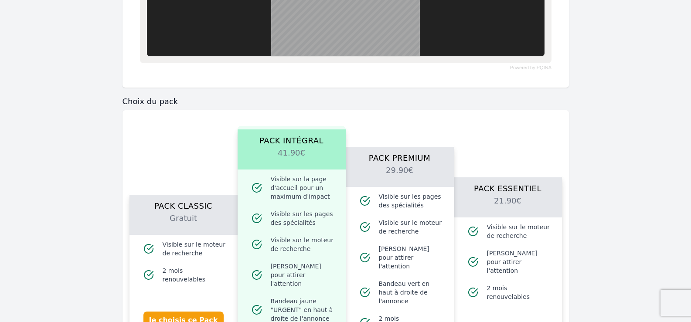
scroll to position [654, 0]
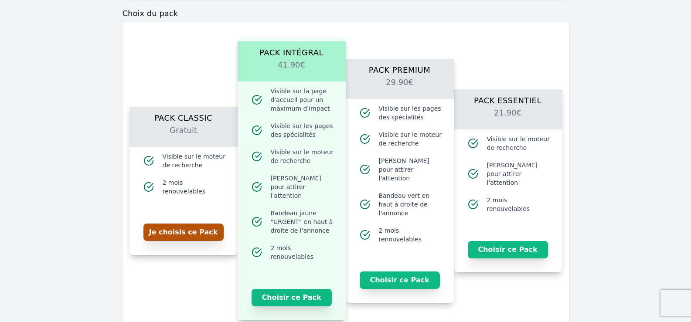
click at [199, 226] on button "Je choisis ce Pack" at bounding box center [184, 232] width 80 height 17
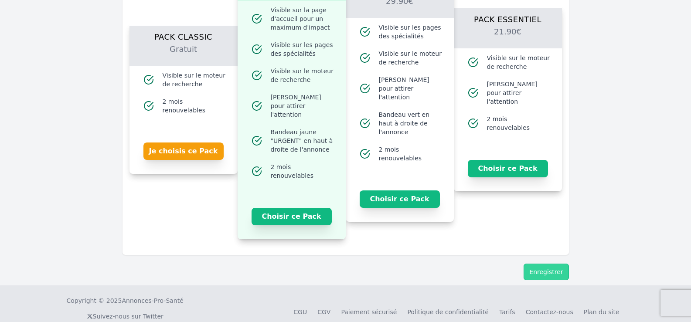
scroll to position [743, 0]
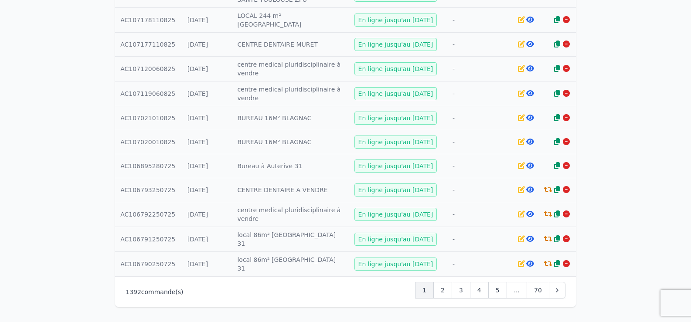
scroll to position [484, 0]
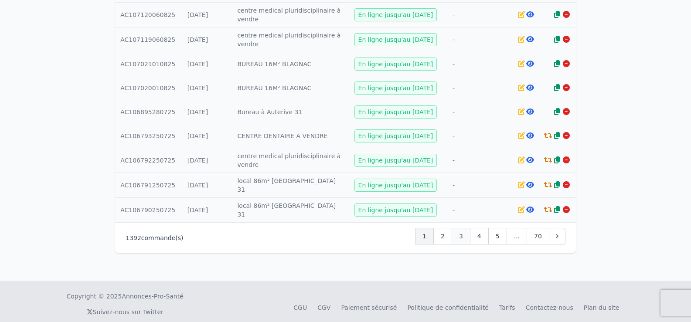
click at [463, 232] on span "3" at bounding box center [461, 236] width 4 height 9
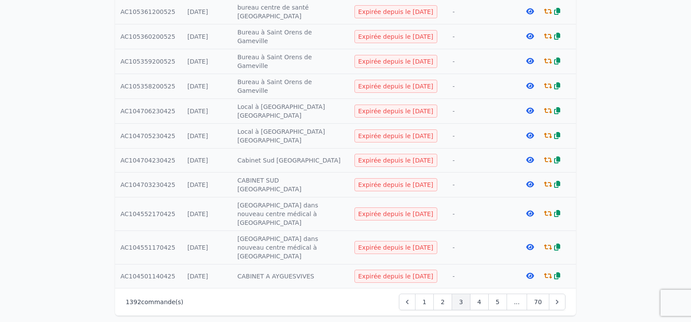
scroll to position [478, 0]
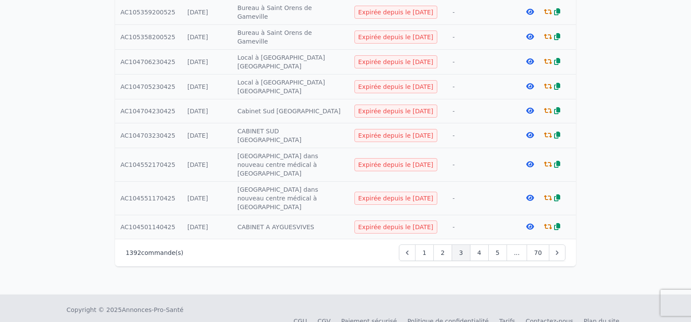
click at [549, 195] on icon at bounding box center [548, 198] width 8 height 7
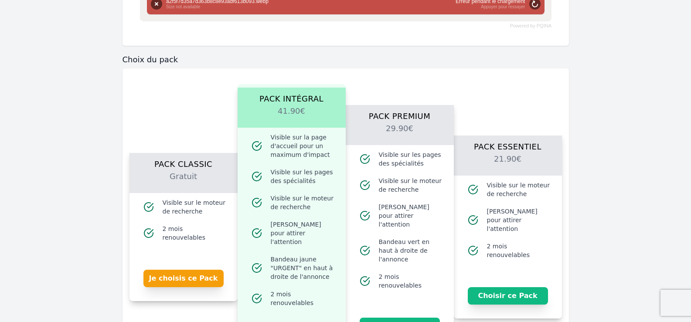
scroll to position [567, 0]
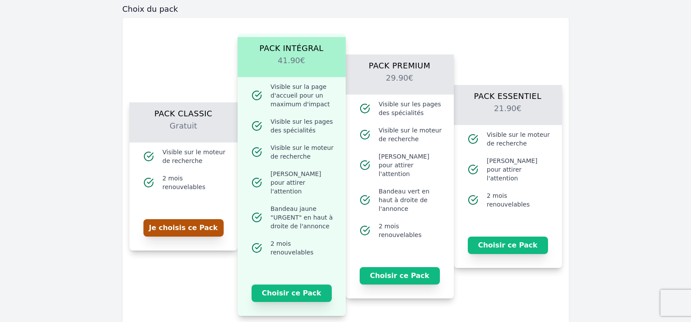
click at [215, 228] on button "Je choisis ce Pack" at bounding box center [184, 227] width 80 height 17
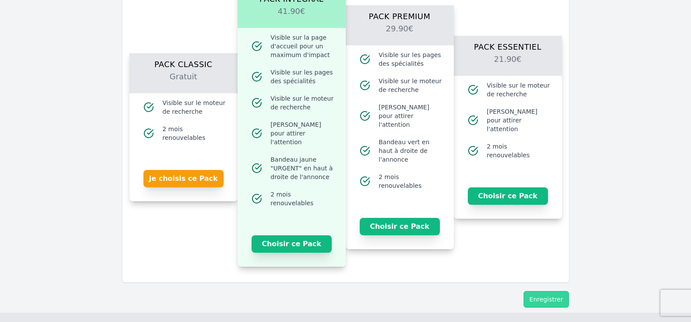
scroll to position [651, 0]
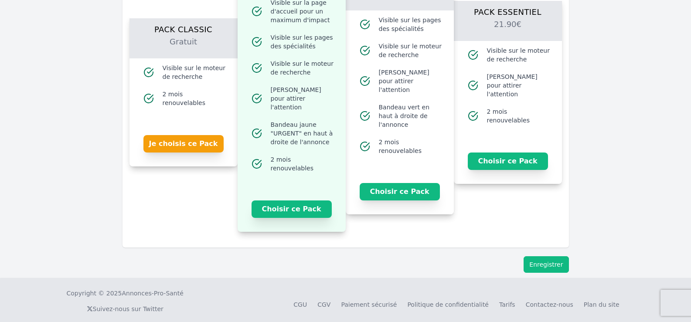
click at [564, 257] on button "Enregistrer" at bounding box center [546, 265] width 45 height 17
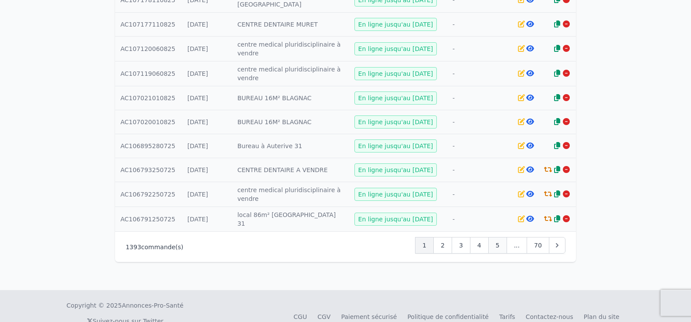
scroll to position [485, 0]
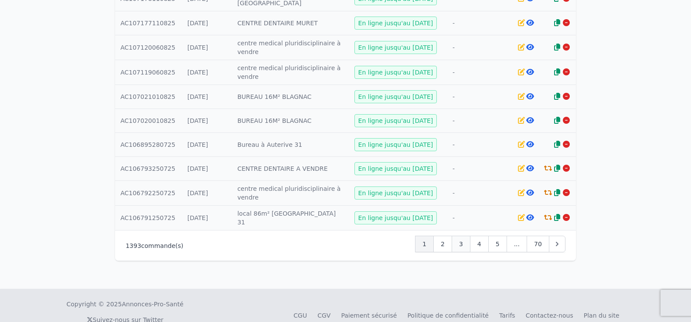
click at [463, 240] on span "3" at bounding box center [461, 244] width 4 height 9
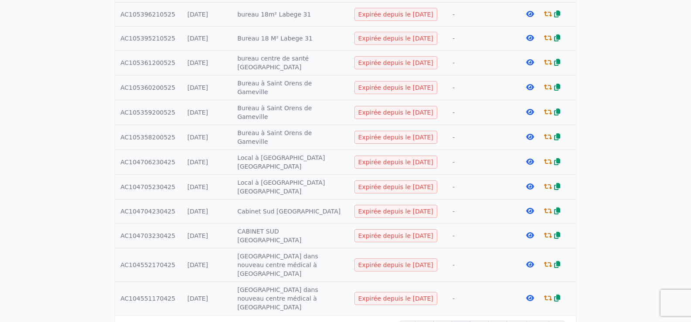
scroll to position [478, 0]
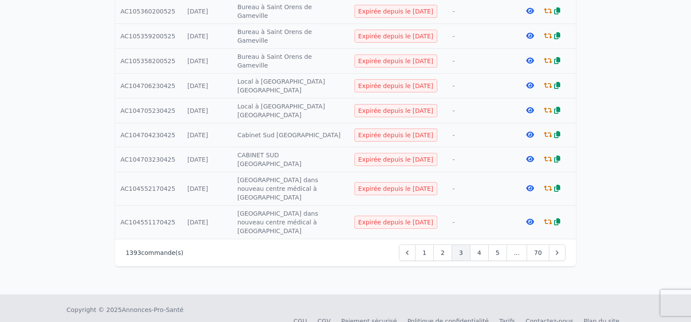
click at [481, 245] on div "4" at bounding box center [479, 253] width 19 height 17
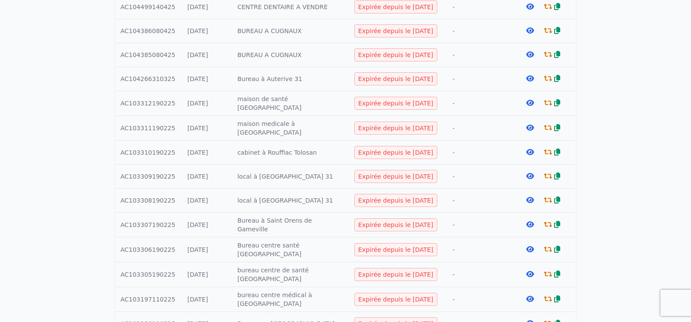
click at [547, 221] on icon at bounding box center [548, 224] width 8 height 7
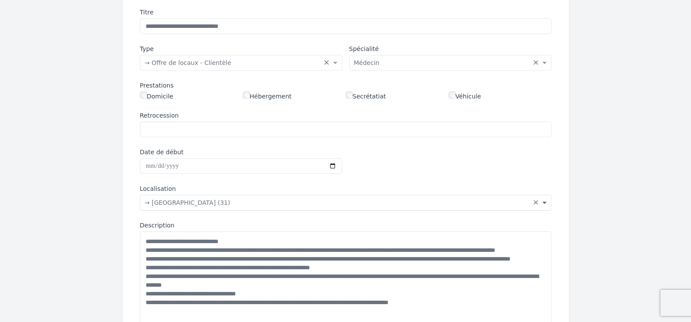
scroll to position [131, 0]
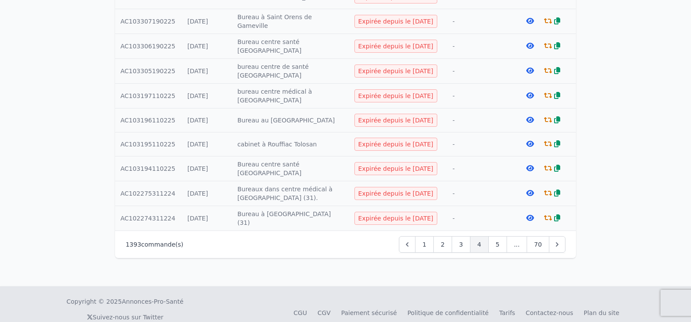
scroll to position [427, 0]
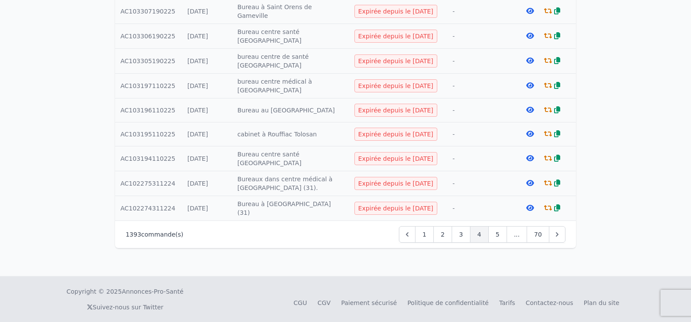
click at [533, 155] on icon at bounding box center [531, 158] width 8 height 7
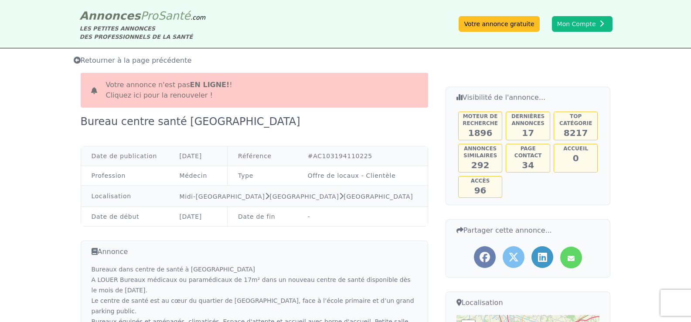
click at [133, 92] on link "Cliquez ici pour la renouveler !" at bounding box center [159, 95] width 107 height 8
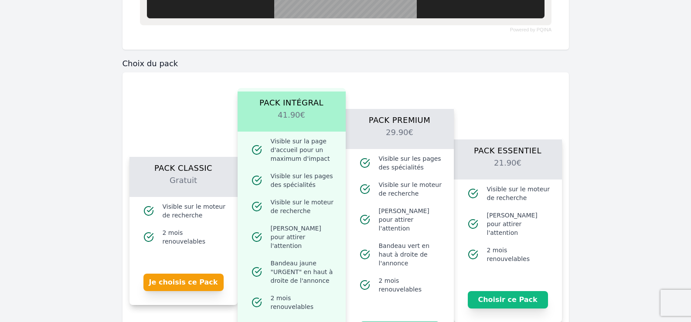
scroll to position [698, 0]
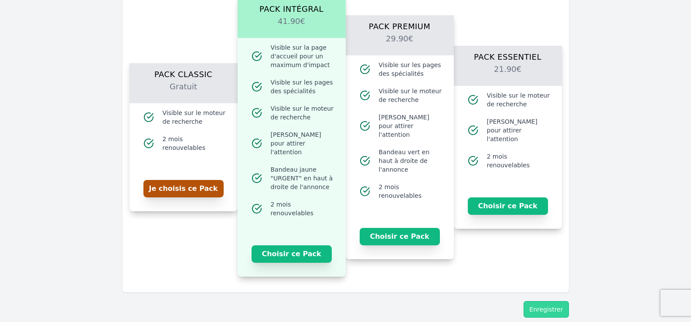
click at [176, 181] on button "Je choisis ce Pack" at bounding box center [184, 188] width 80 height 17
click at [537, 301] on button "Enregistrer" at bounding box center [546, 309] width 45 height 17
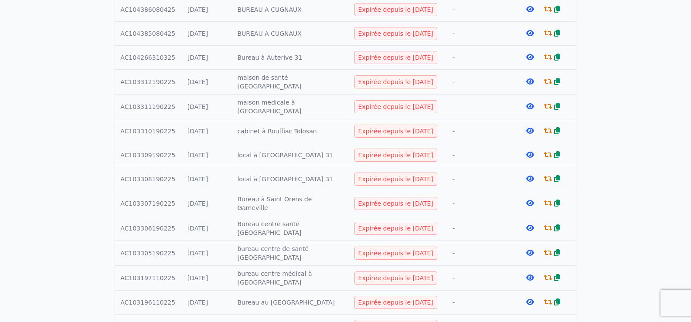
scroll to position [349, 0]
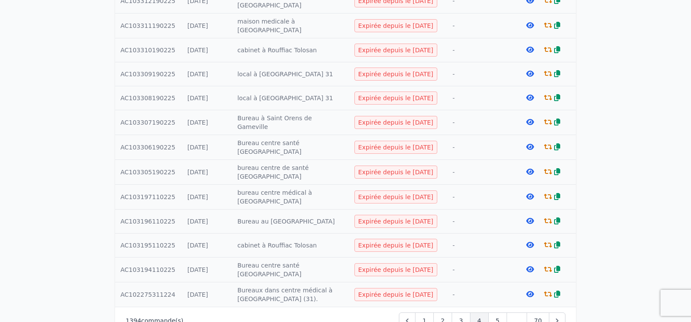
click at [532, 168] on icon at bounding box center [531, 171] width 8 height 7
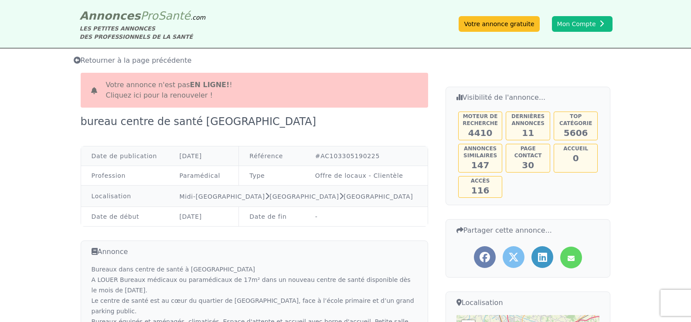
click at [156, 95] on link "Cliquez ici pour la renouveler !" at bounding box center [159, 95] width 107 height 8
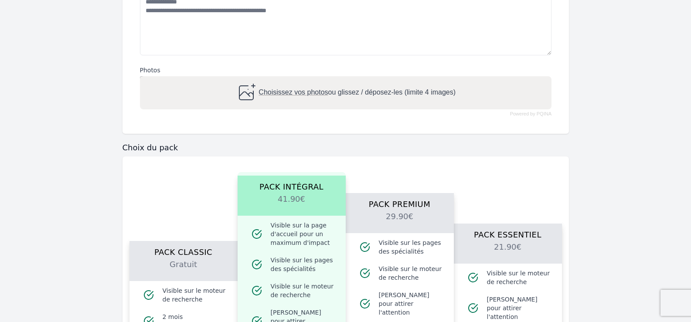
scroll to position [480, 0]
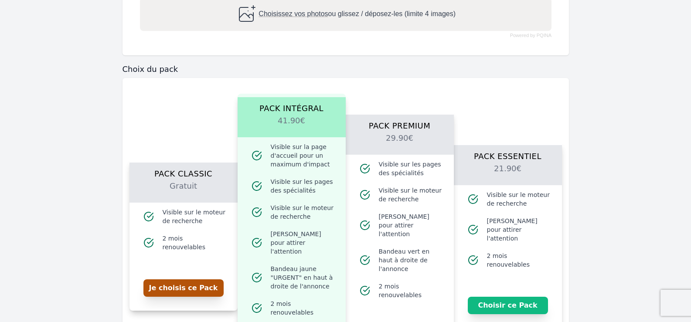
click at [169, 283] on button "Je choisis ce Pack" at bounding box center [184, 288] width 80 height 17
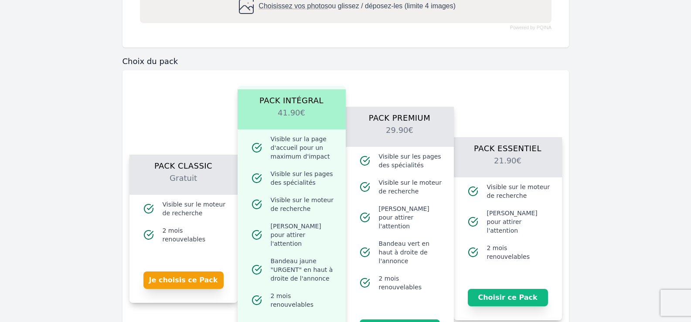
scroll to position [624, 0]
